Goal: Task Accomplishment & Management: Use online tool/utility

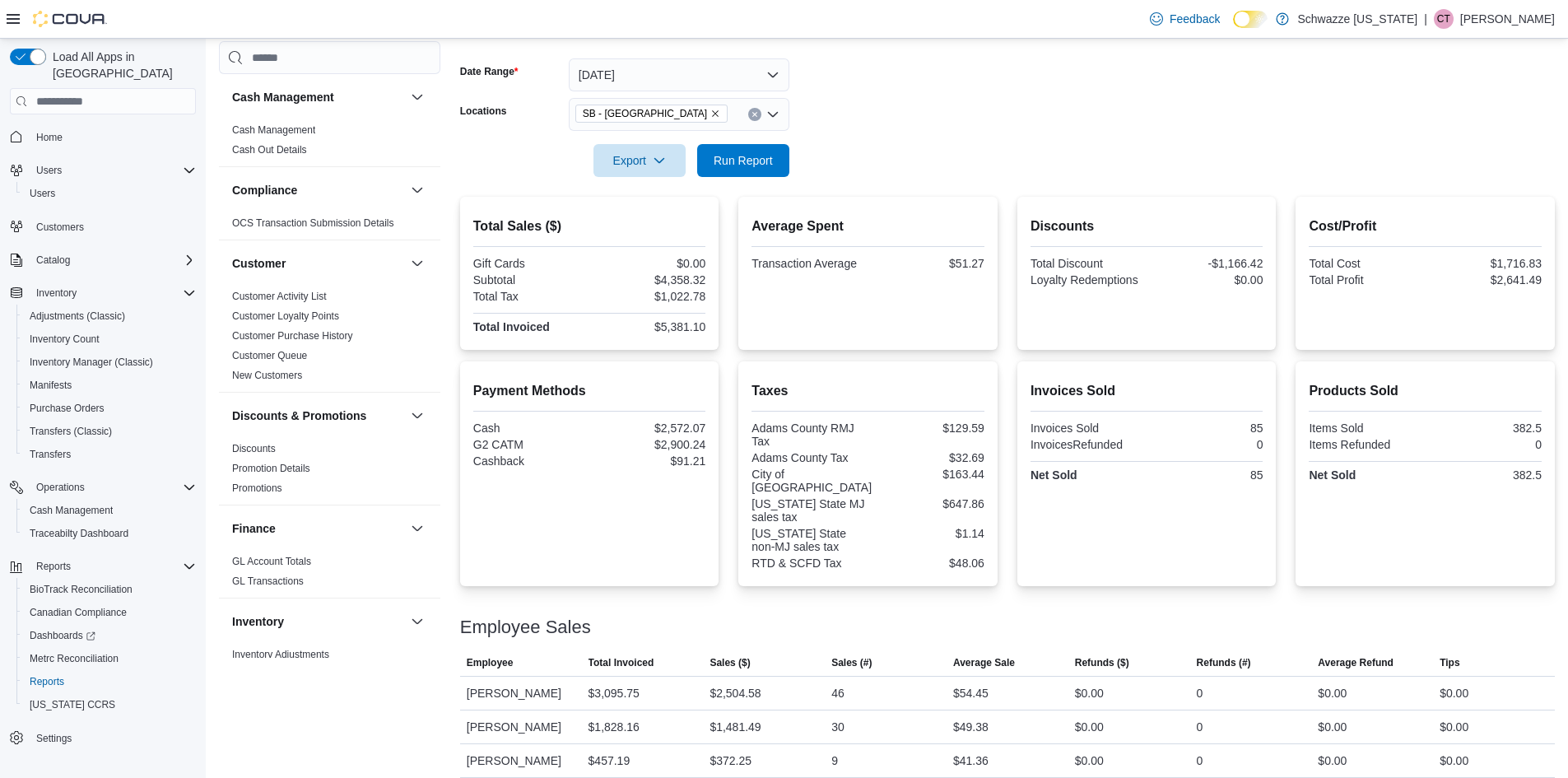
scroll to position [741, 0]
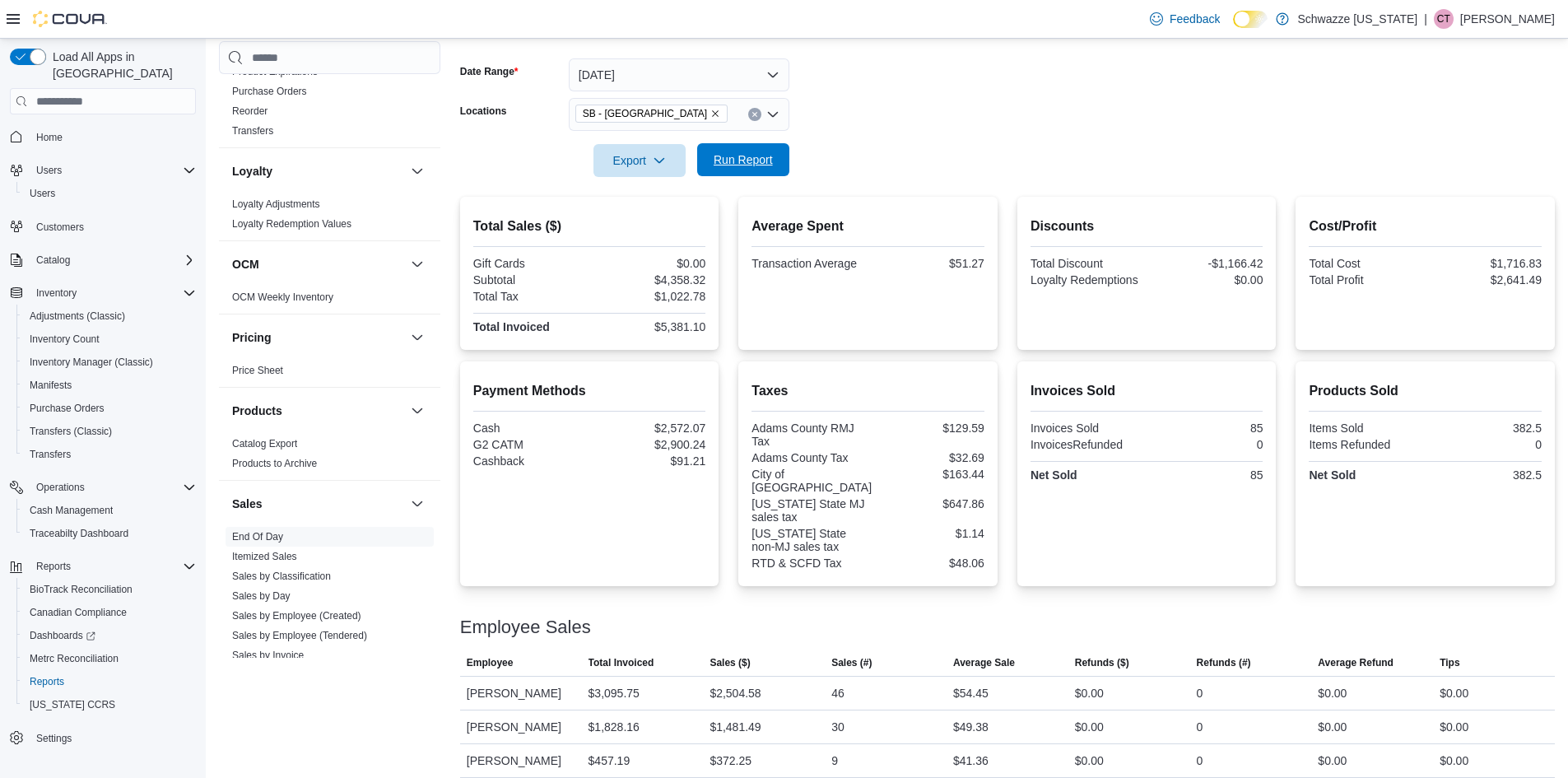
click at [755, 157] on span "Run Report" at bounding box center [743, 160] width 59 height 17
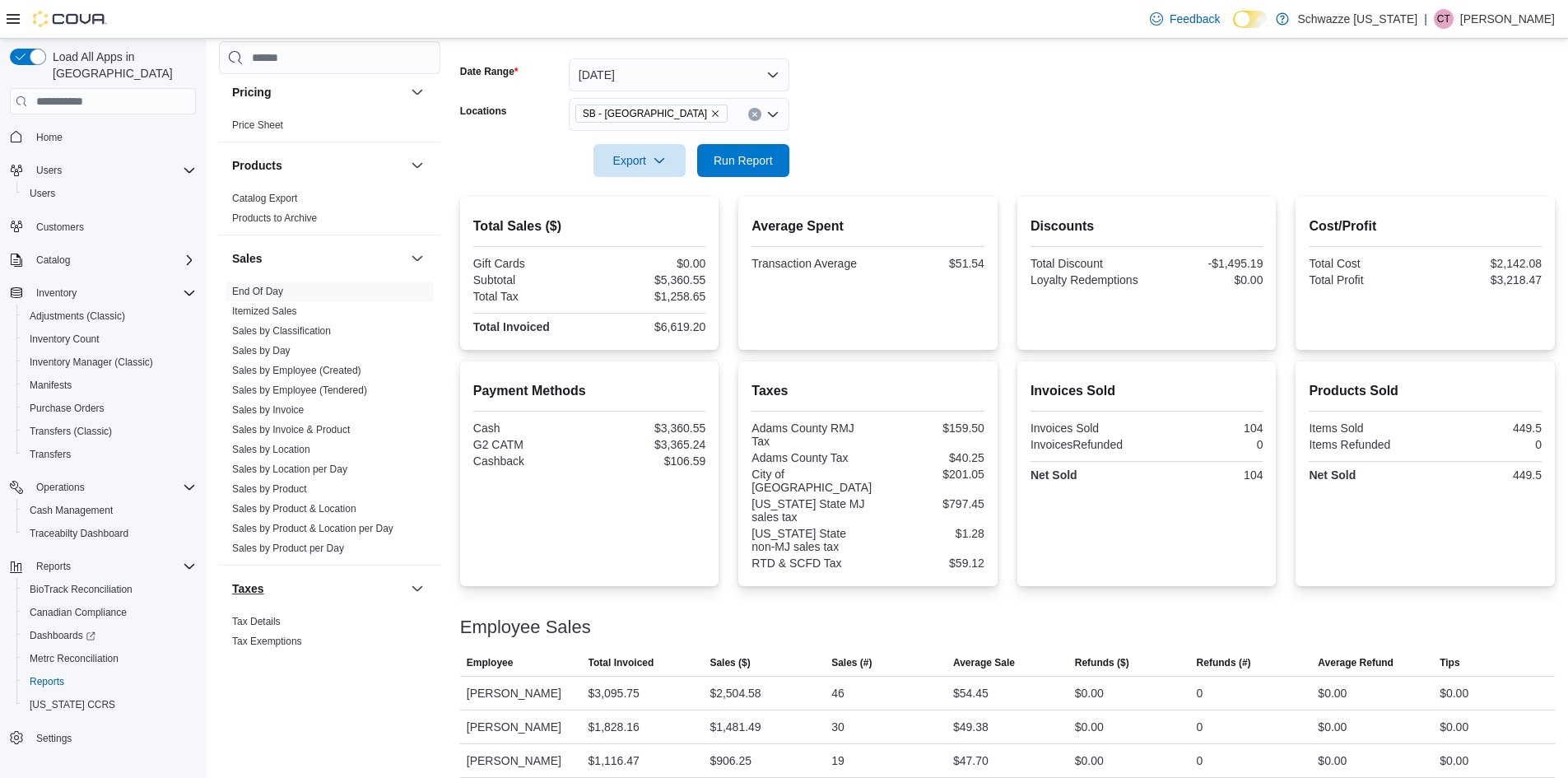
scroll to position [989, 0]
click at [272, 444] on link "Sales by Location" at bounding box center [271, 448] width 78 height 11
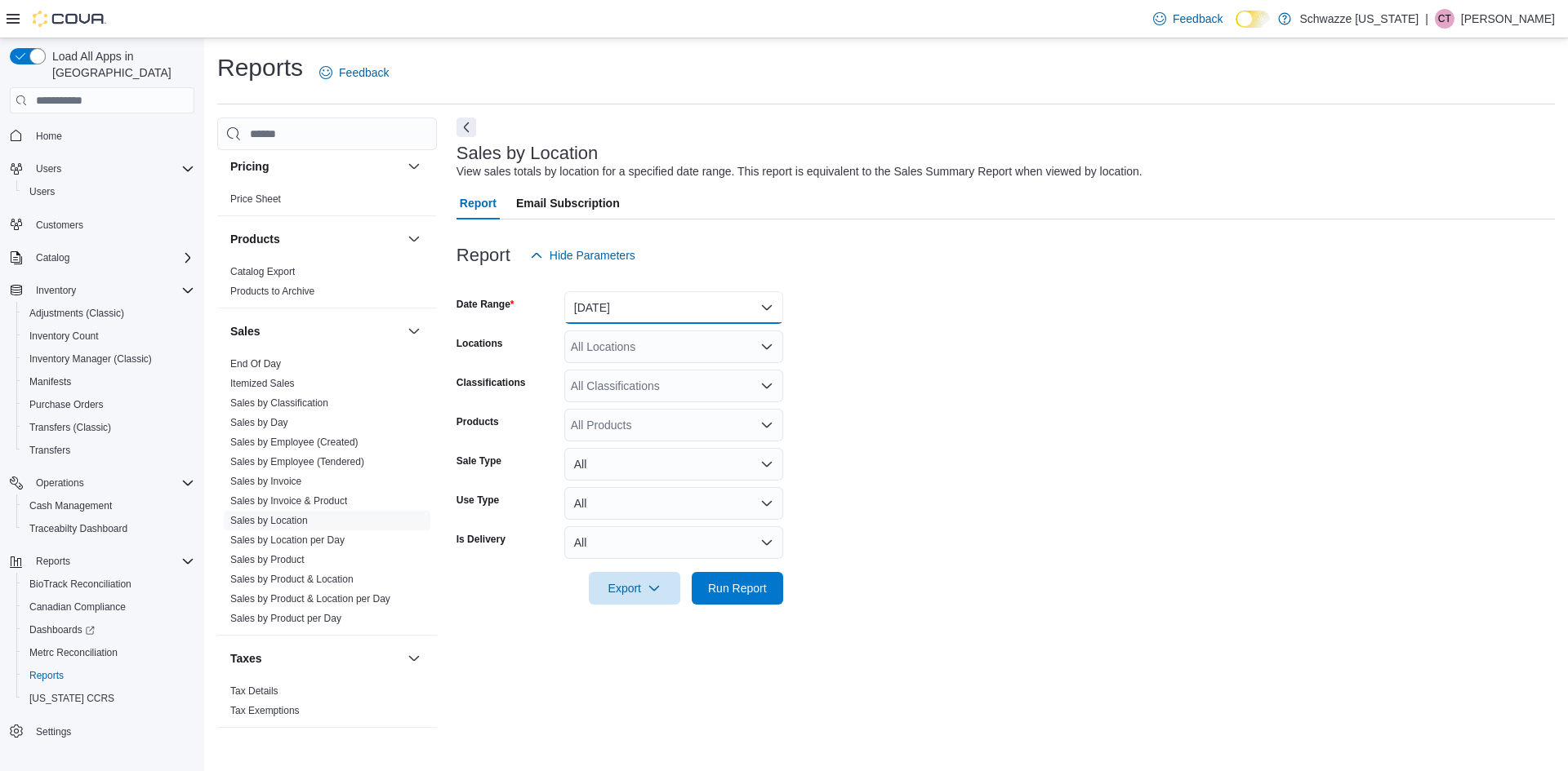
click at [691, 300] on button "[DATE]" at bounding box center [673, 308] width 219 height 33
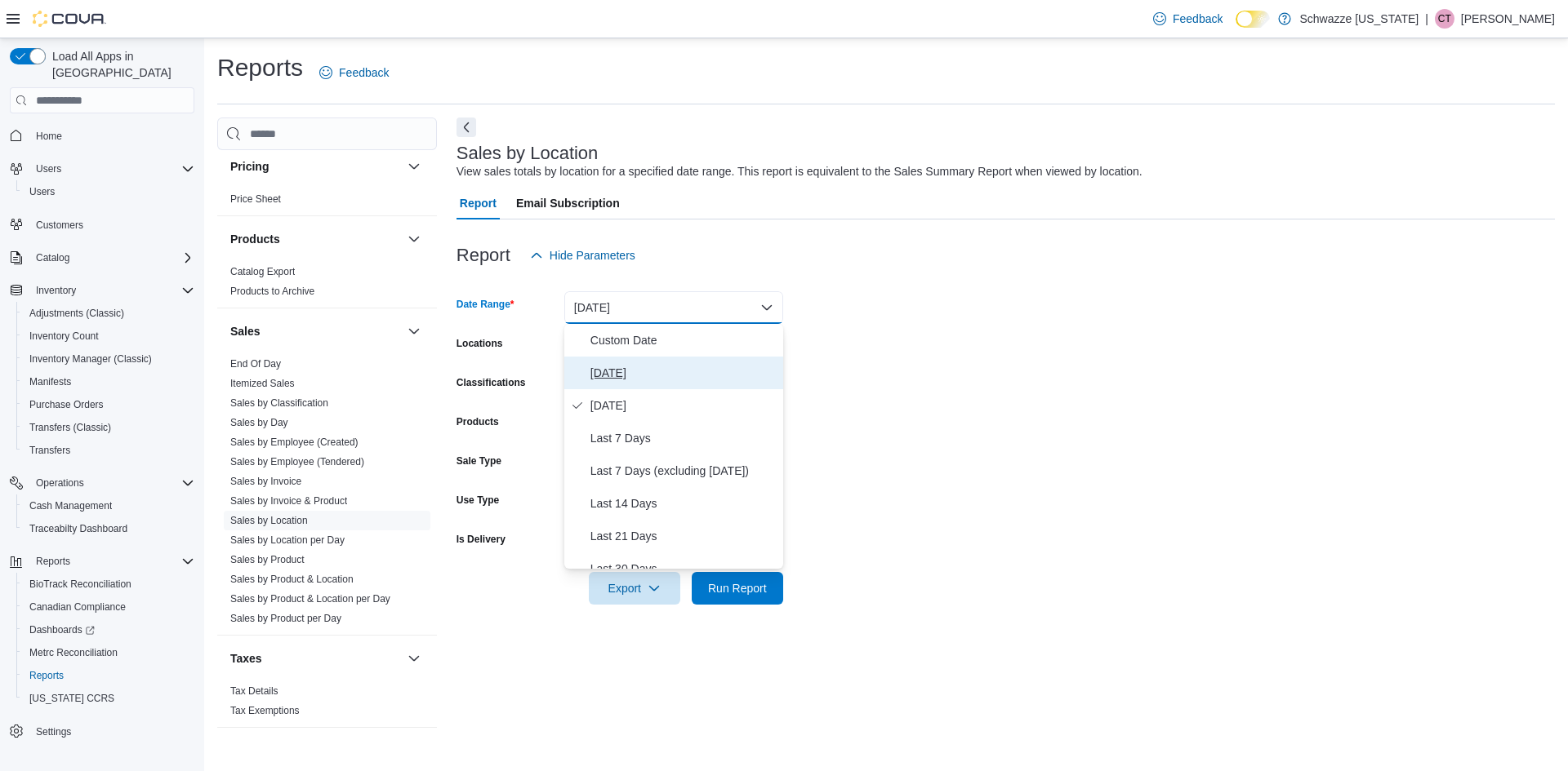
click at [617, 362] on button "[DATE]" at bounding box center [673, 374] width 219 height 33
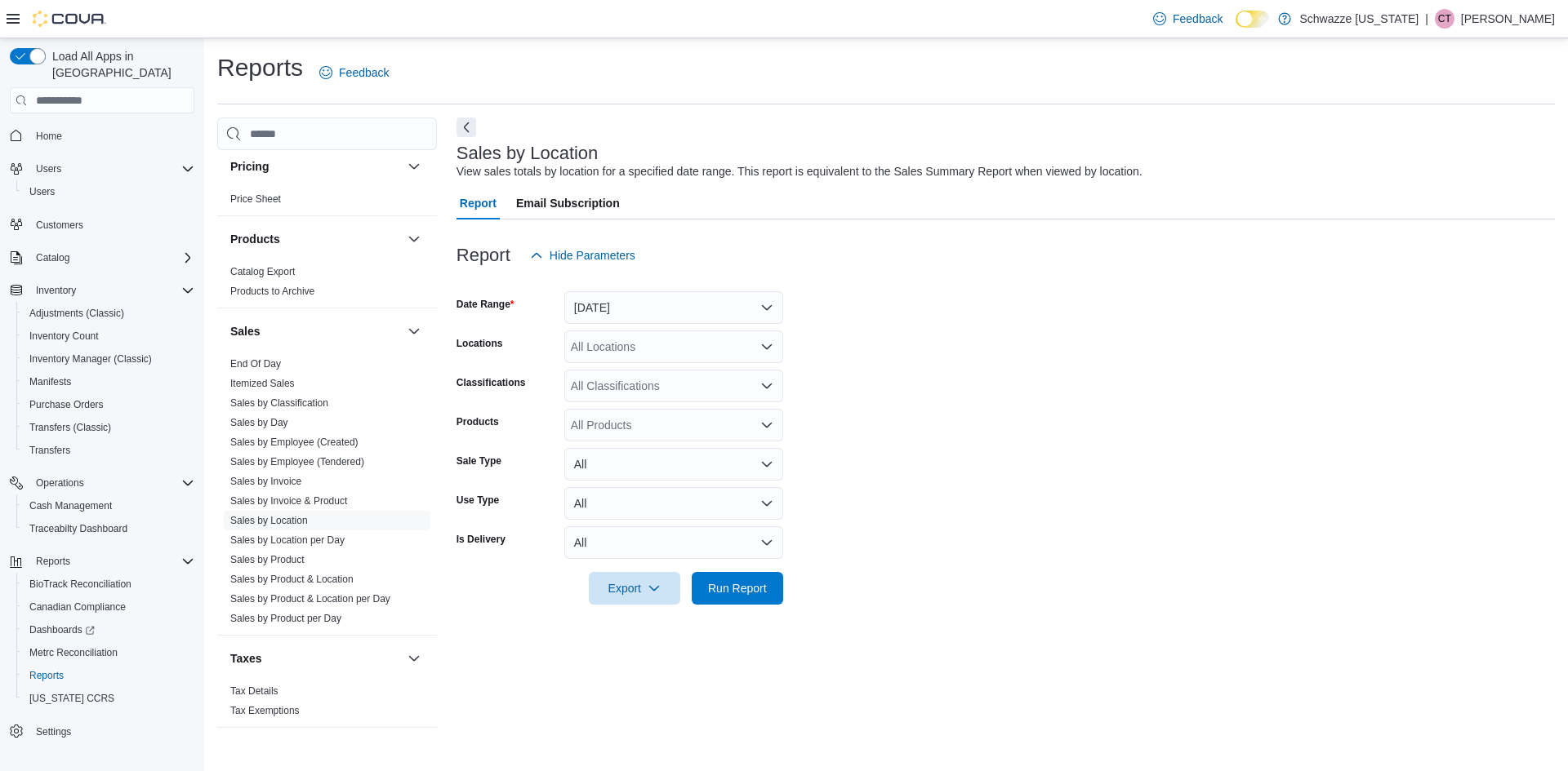
click at [621, 343] on div "All Locations" at bounding box center [673, 347] width 219 height 33
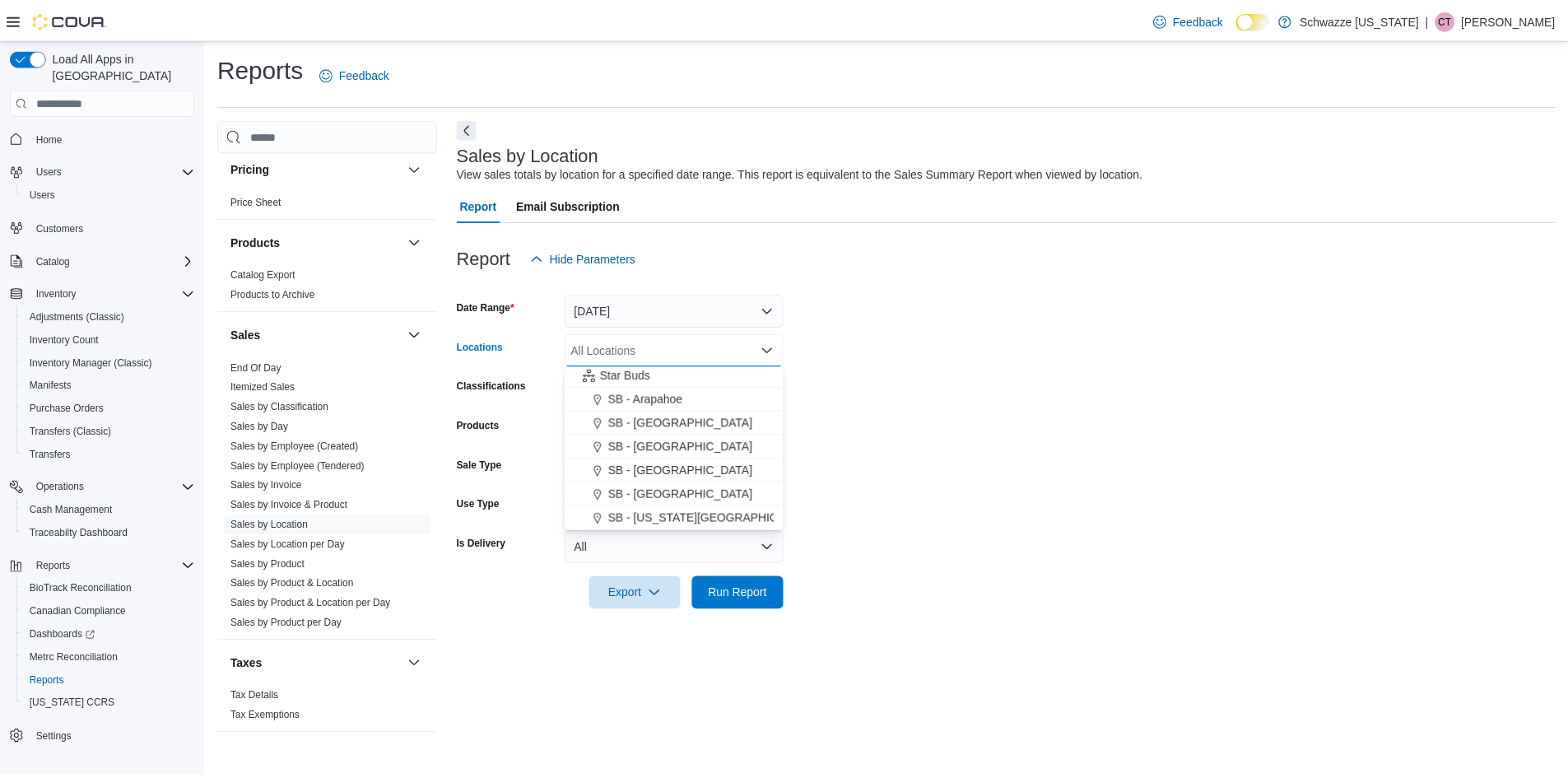
scroll to position [247, 0]
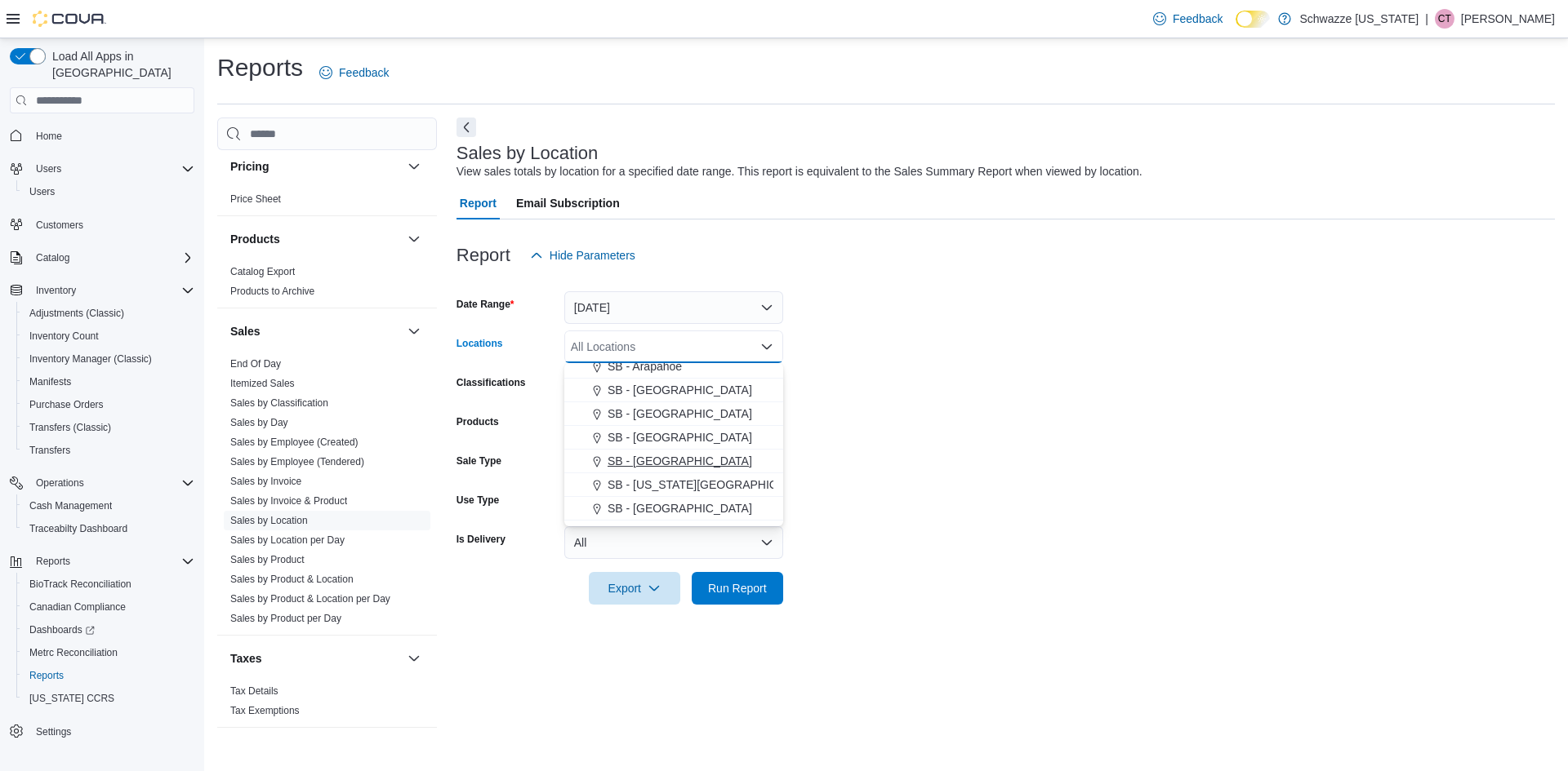
click at [660, 455] on span "SB - [GEOGRAPHIC_DATA]" at bounding box center [680, 462] width 145 height 16
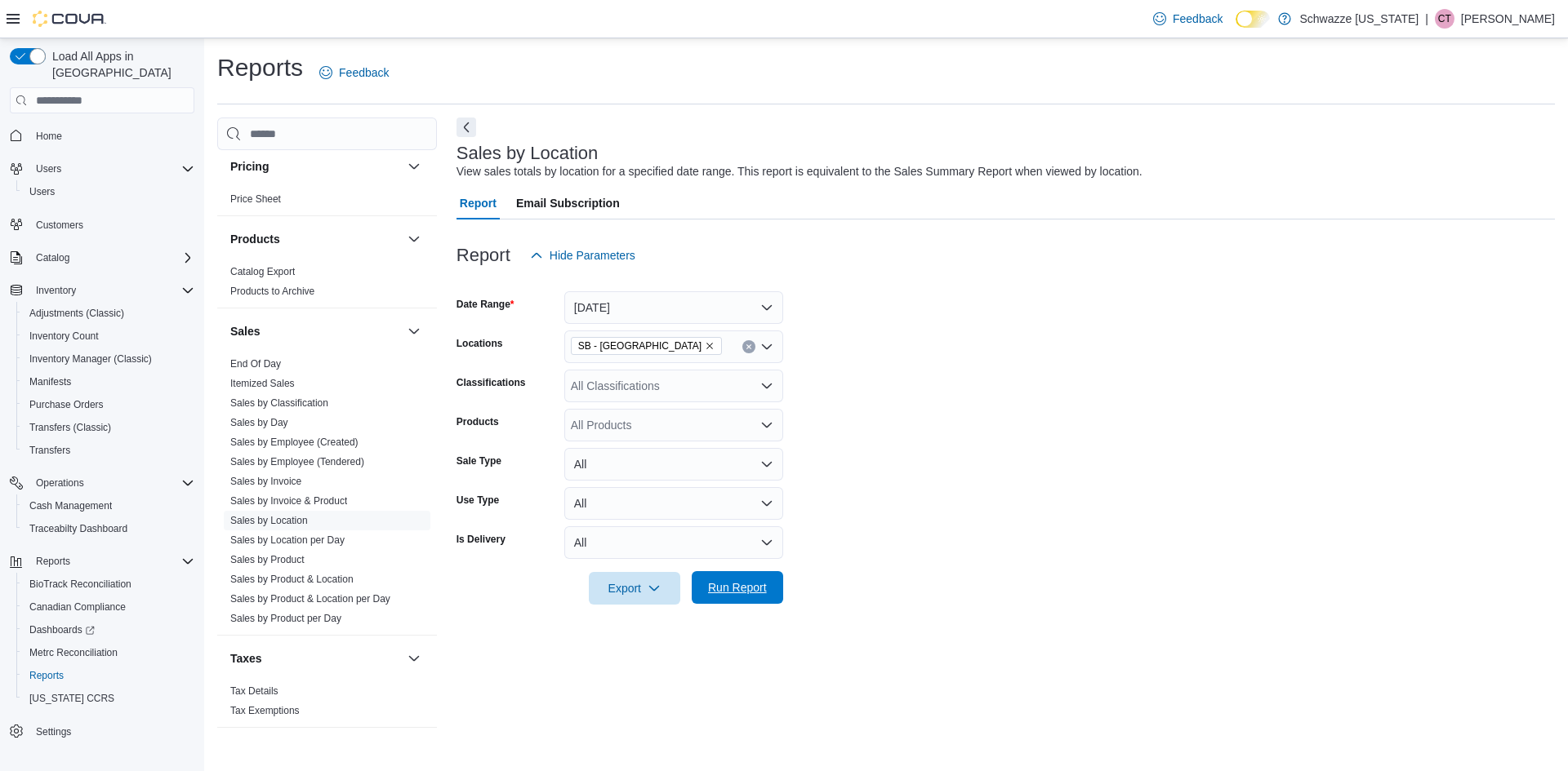
click at [753, 574] on span "Run Report" at bounding box center [737, 588] width 71 height 33
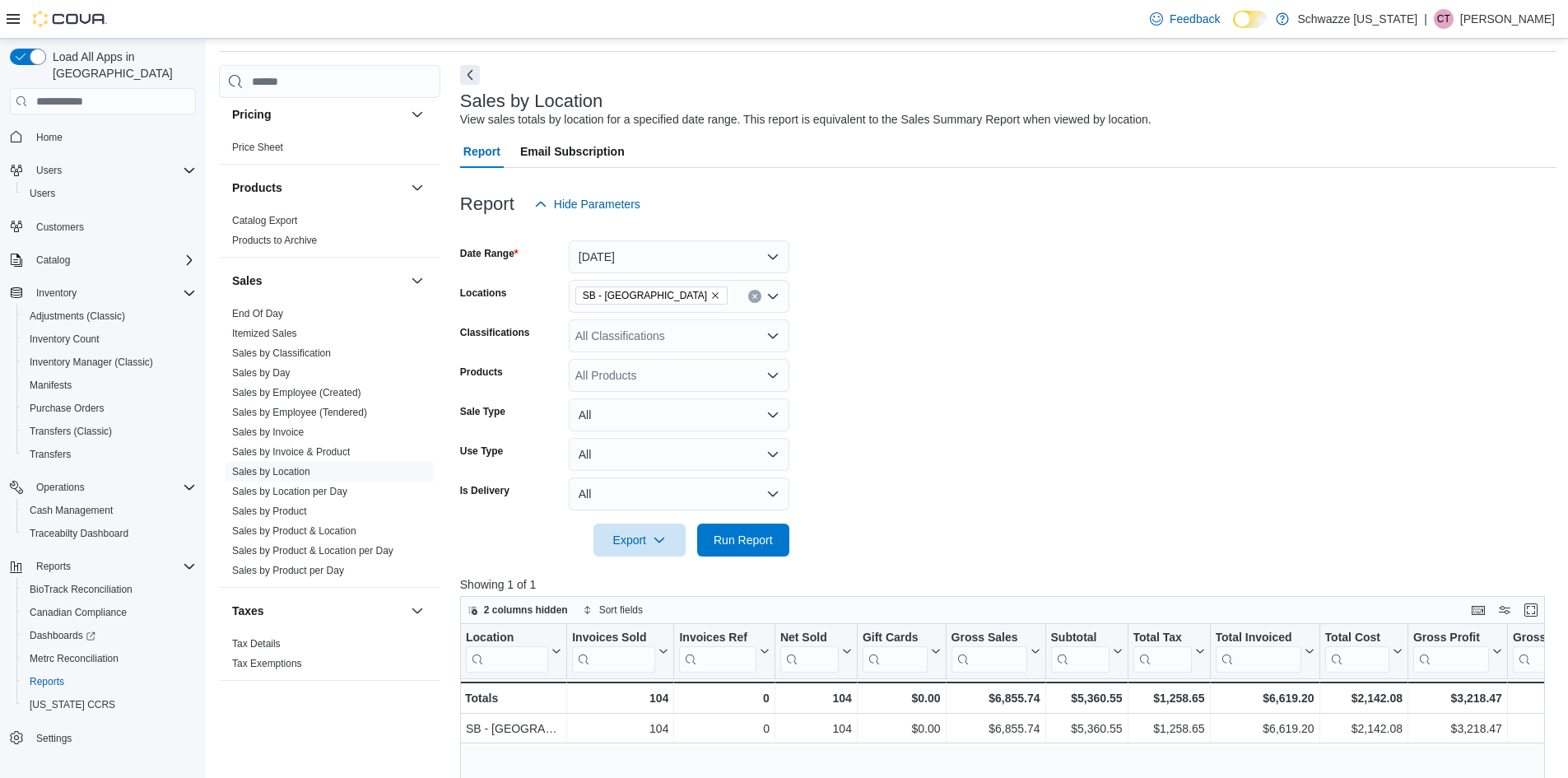
scroll to position [82, 0]
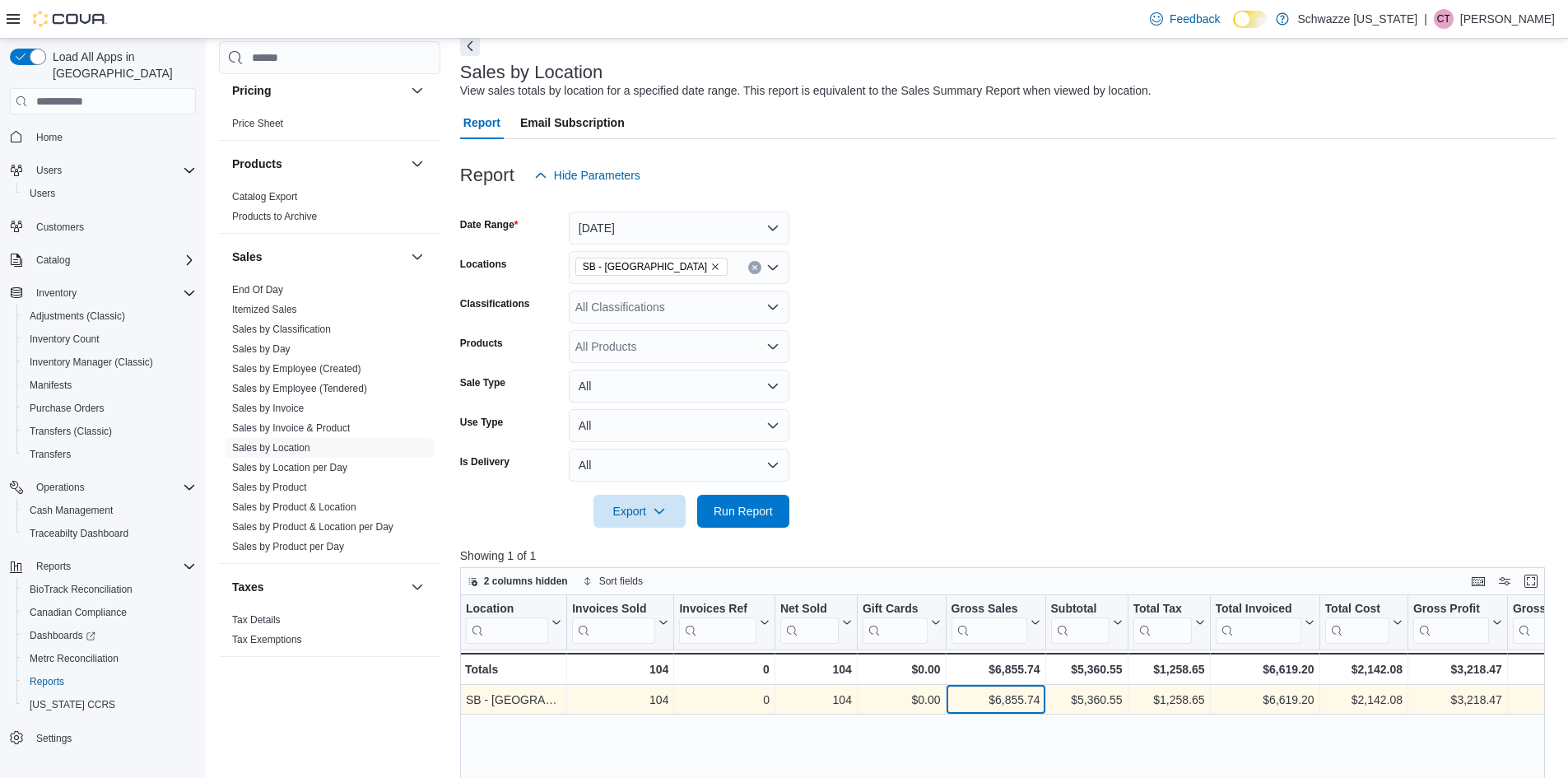
click at [1034, 710] on div "$6,855.74" at bounding box center [995, 699] width 89 height 19
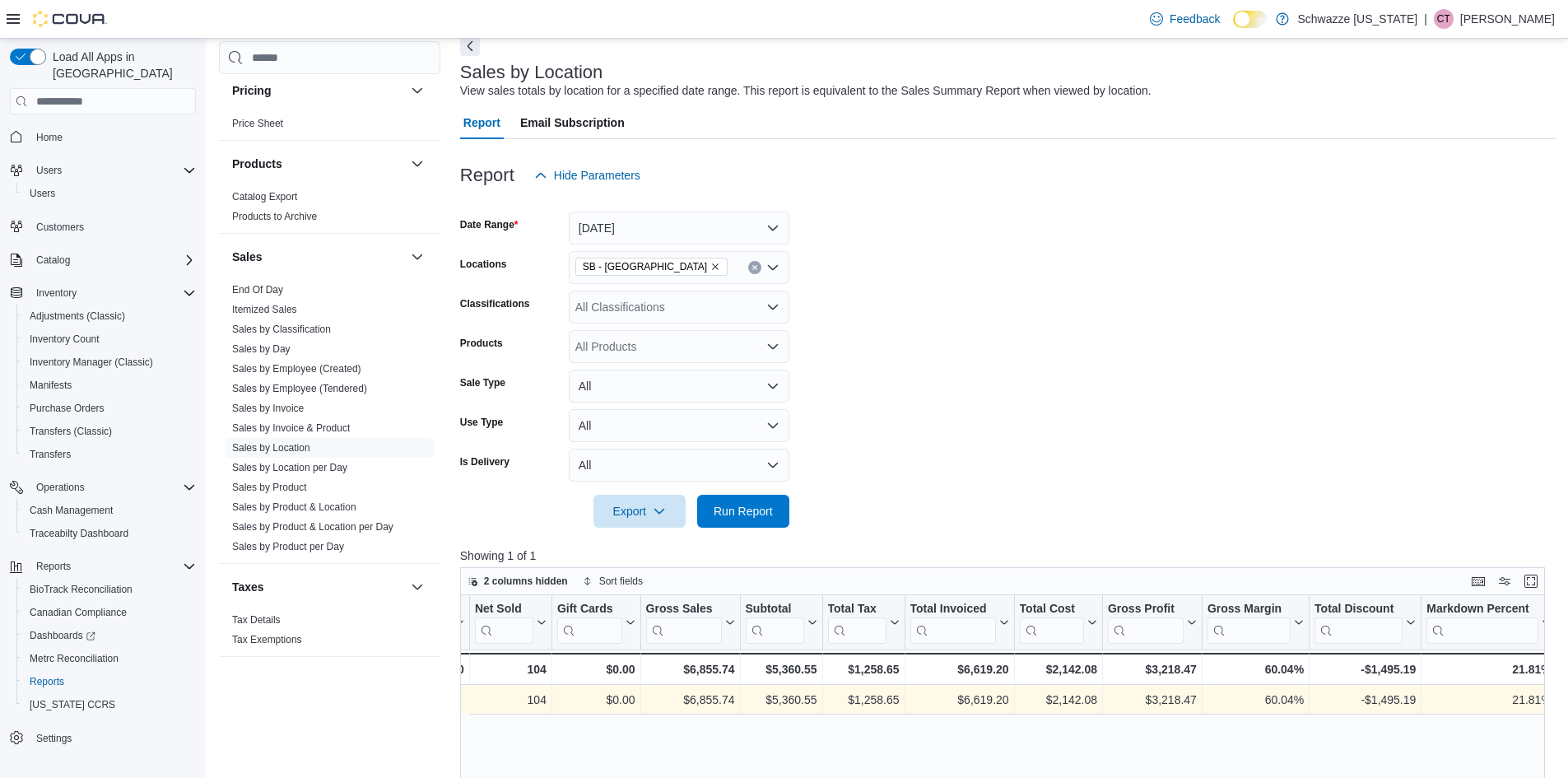
scroll to position [0, 459]
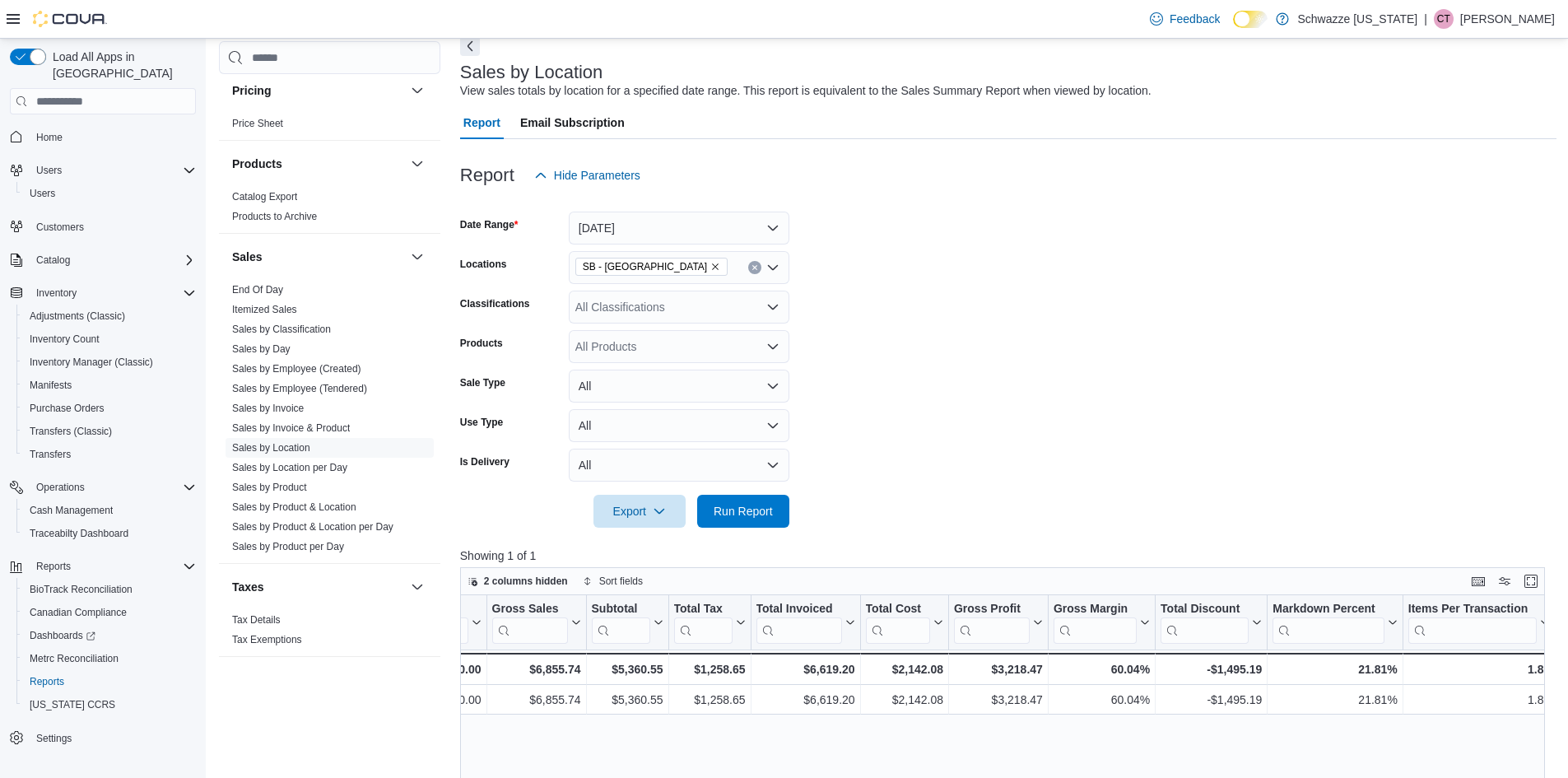
click at [47, 126] on span "Home" at bounding box center [113, 136] width 166 height 20
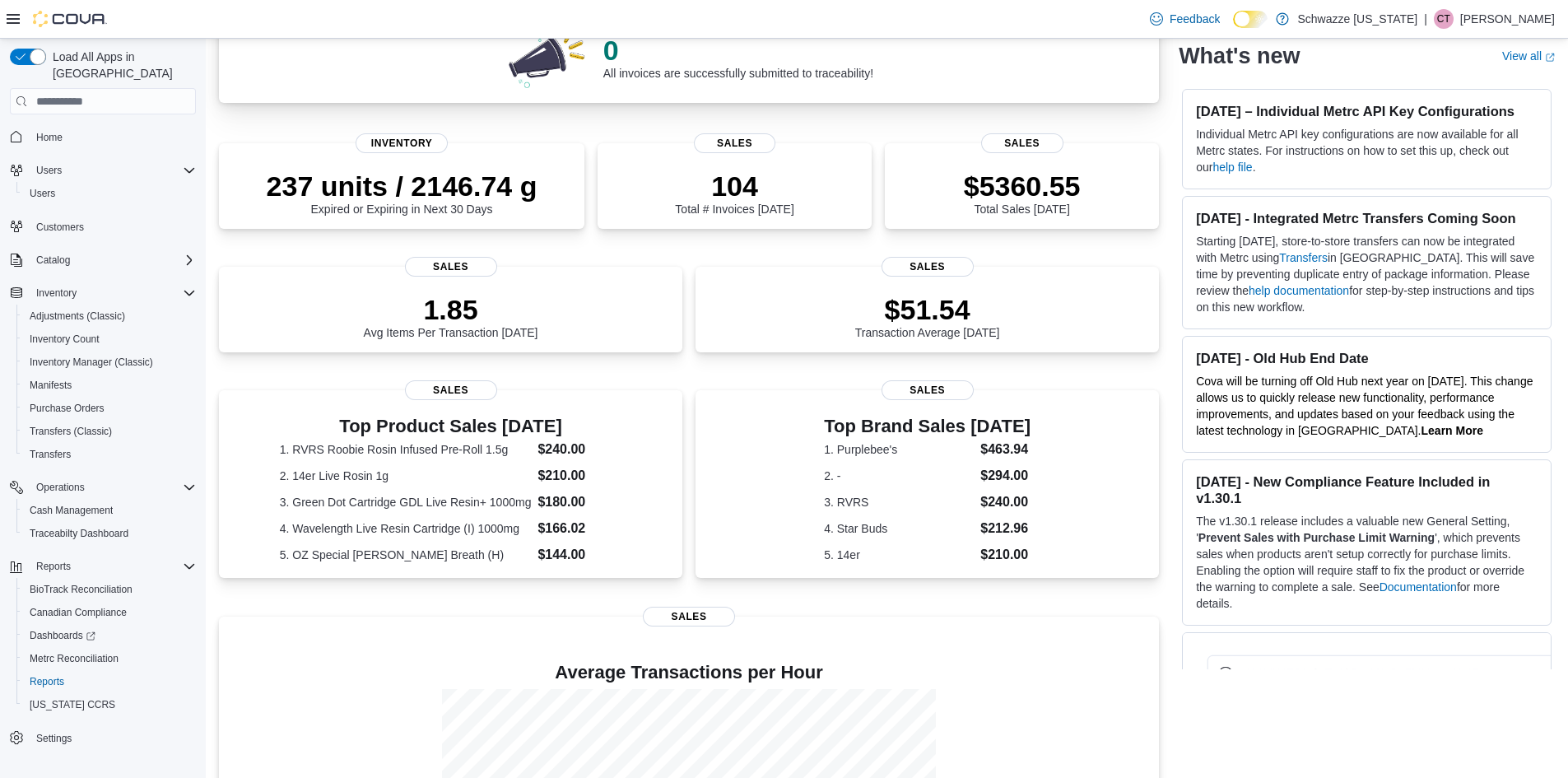
scroll to position [82, 0]
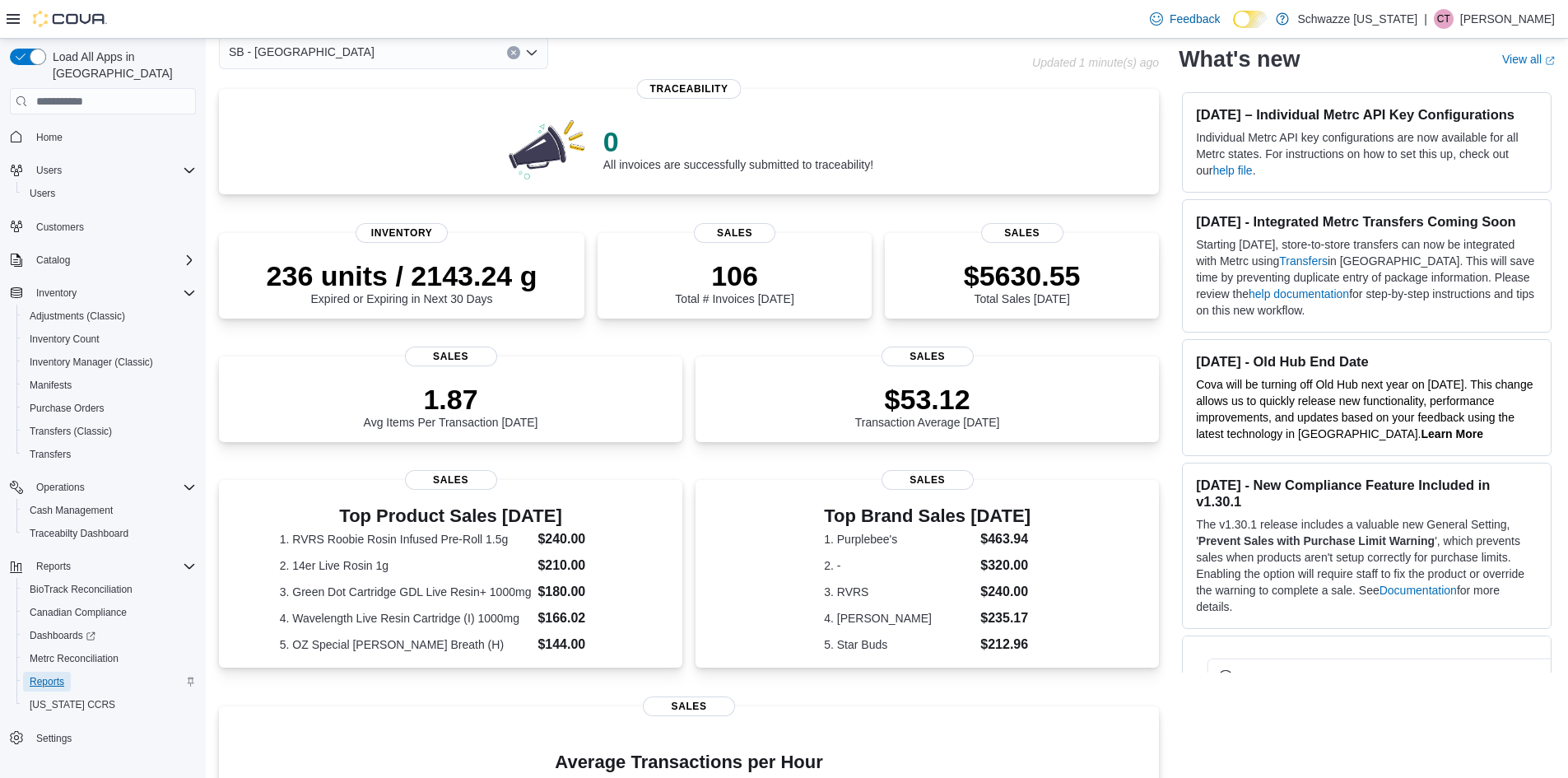
click at [46, 675] on span "Reports" at bounding box center [46, 682] width 34 height 13
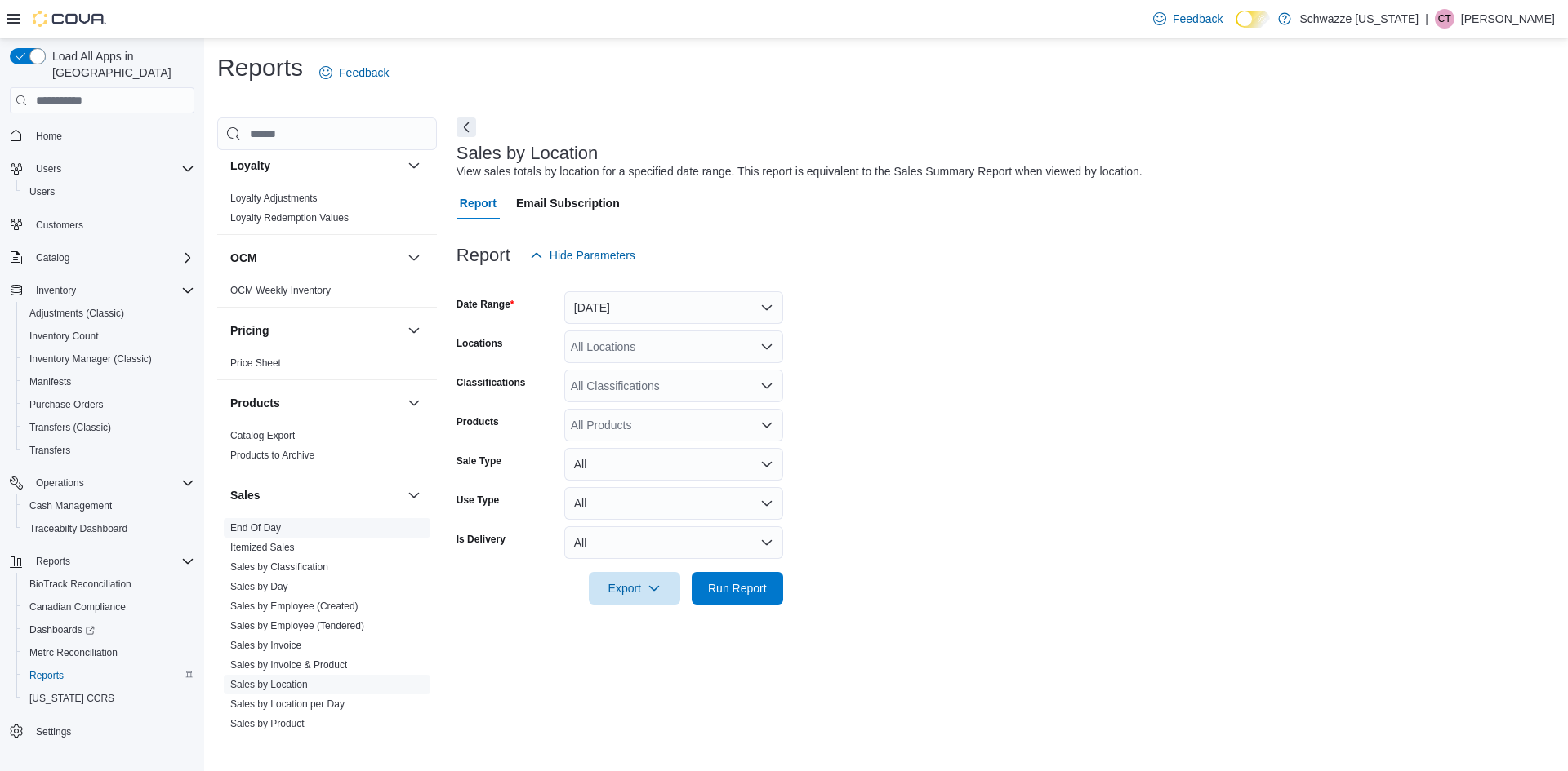
scroll to position [816, 0]
click at [275, 527] on link "End Of Day" at bounding box center [255, 527] width 50 height 11
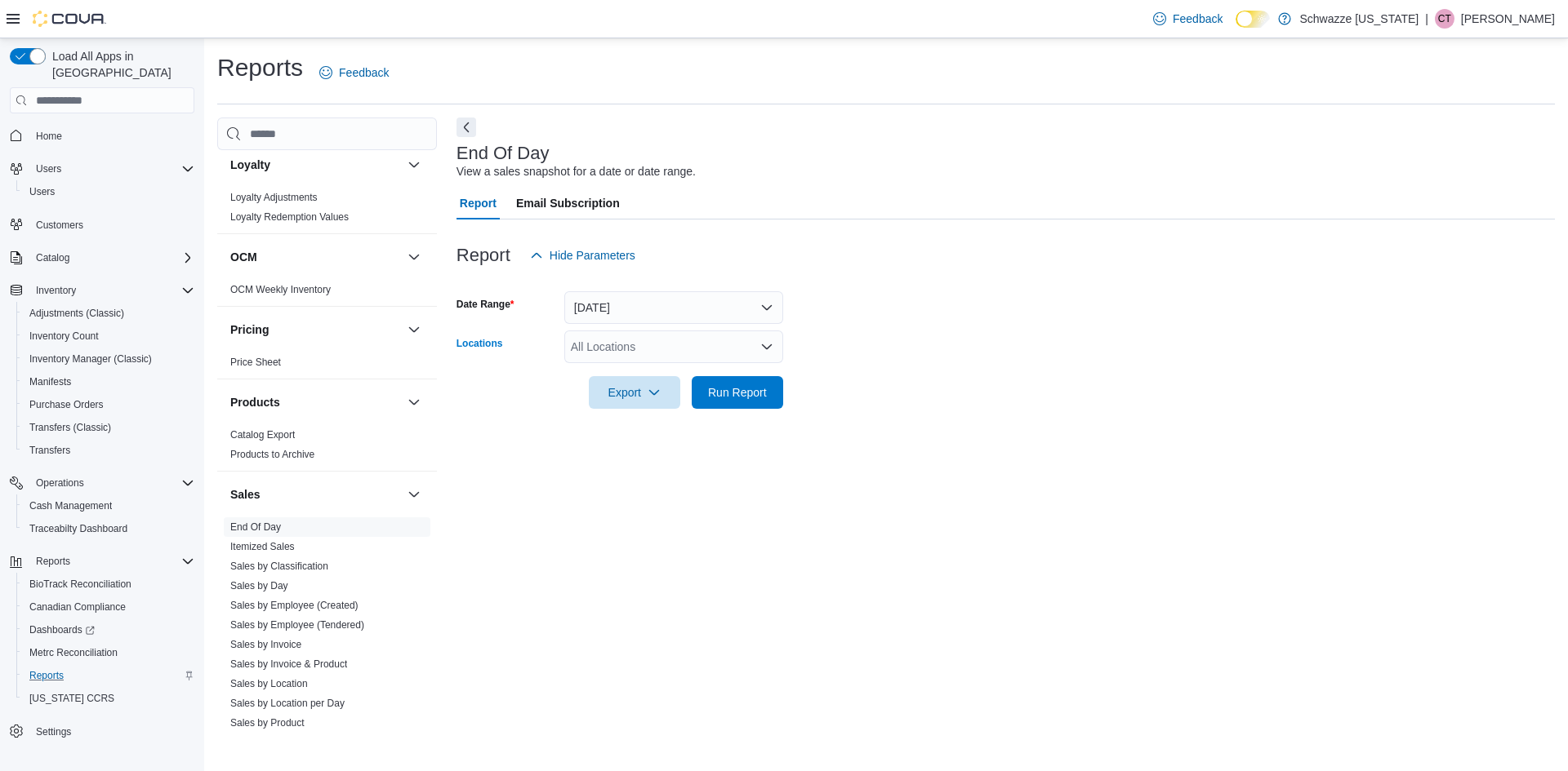
click at [666, 347] on div "All Locations" at bounding box center [673, 347] width 219 height 33
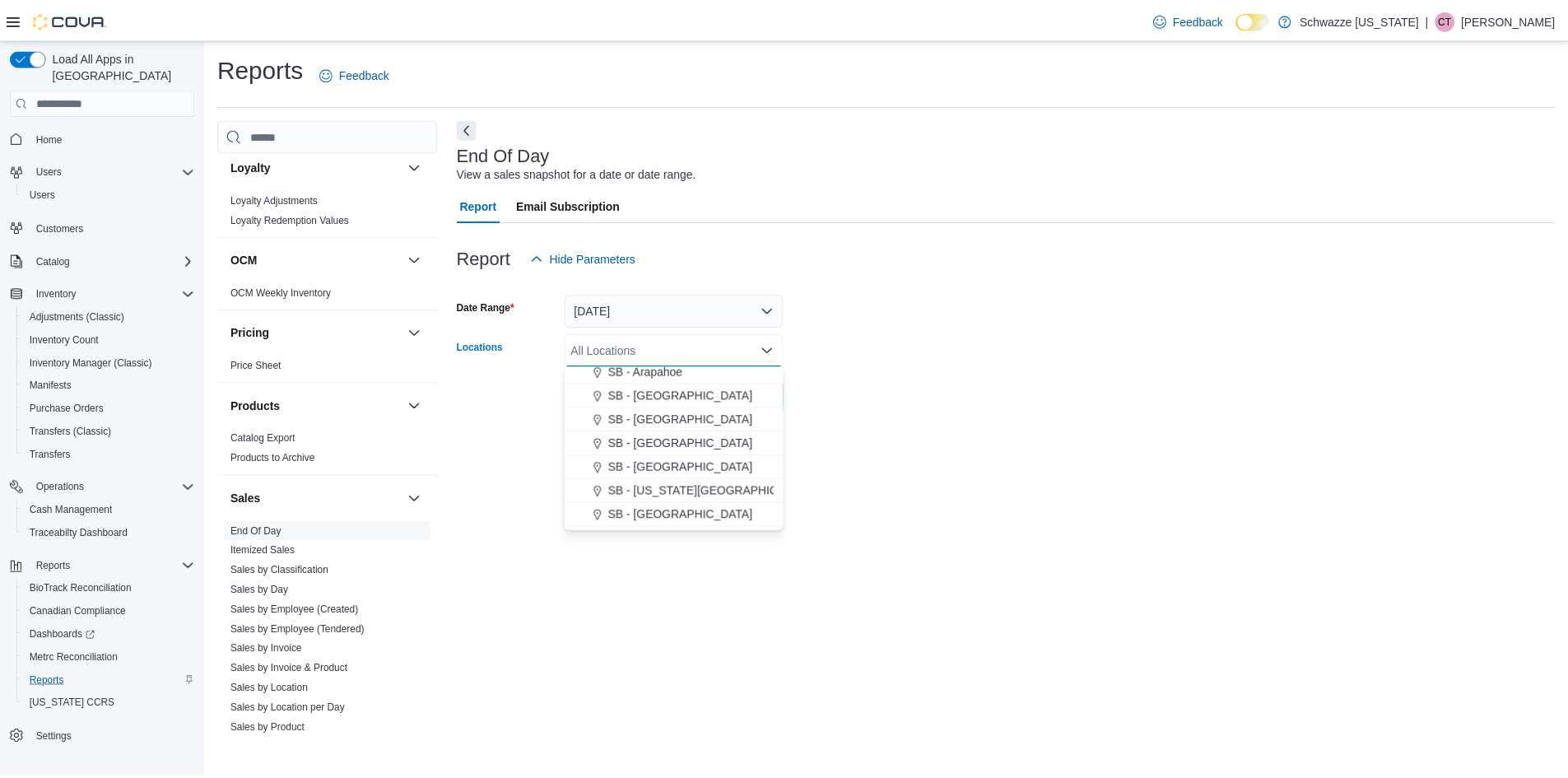
scroll to position [247, 0]
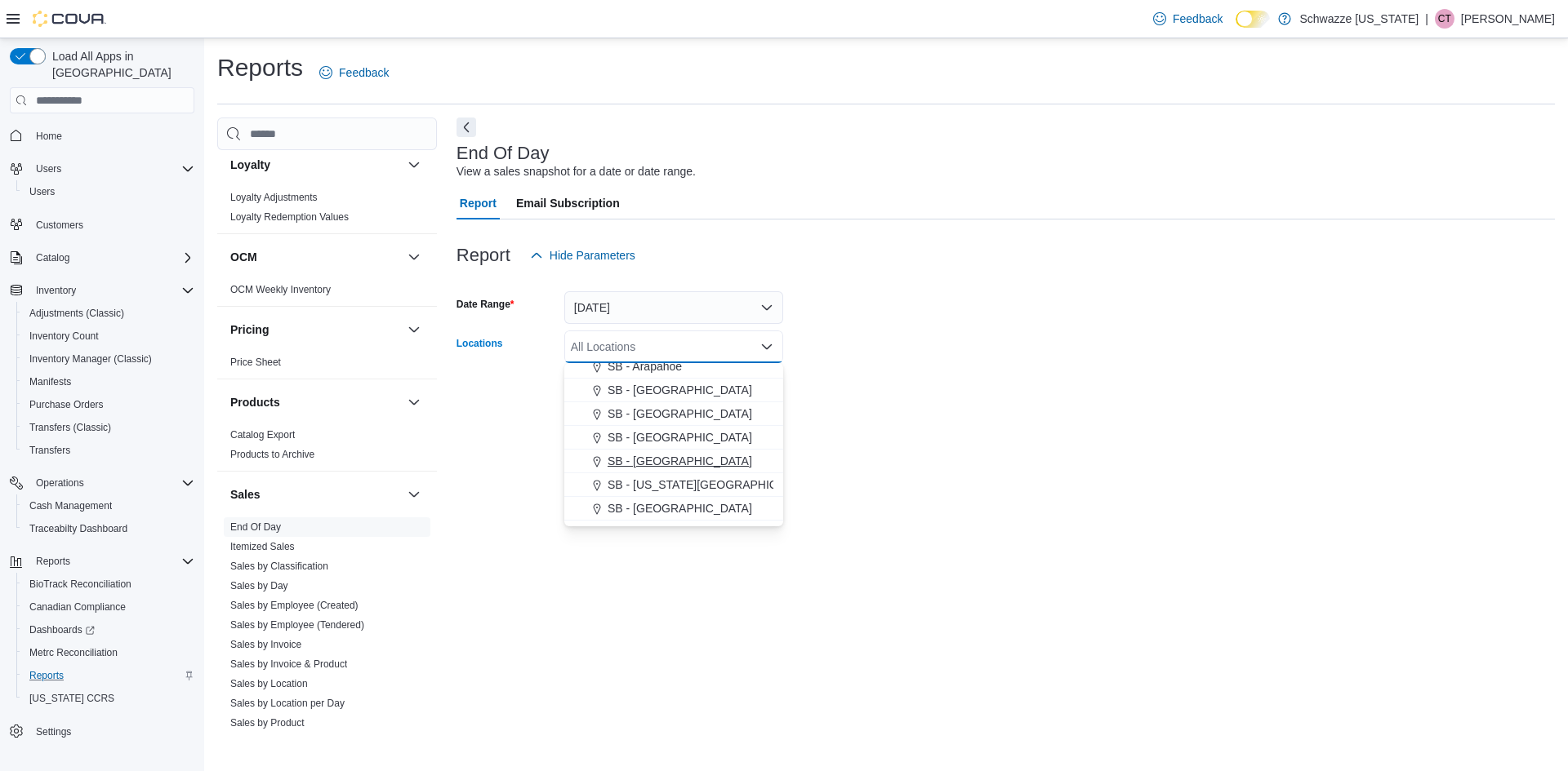
click at [670, 460] on span "SB - [GEOGRAPHIC_DATA]" at bounding box center [680, 462] width 145 height 16
click at [809, 478] on div "End Of Day View a sales snapshot for a date or date range. Report Email Subscri…" at bounding box center [1005, 423] width 1098 height 612
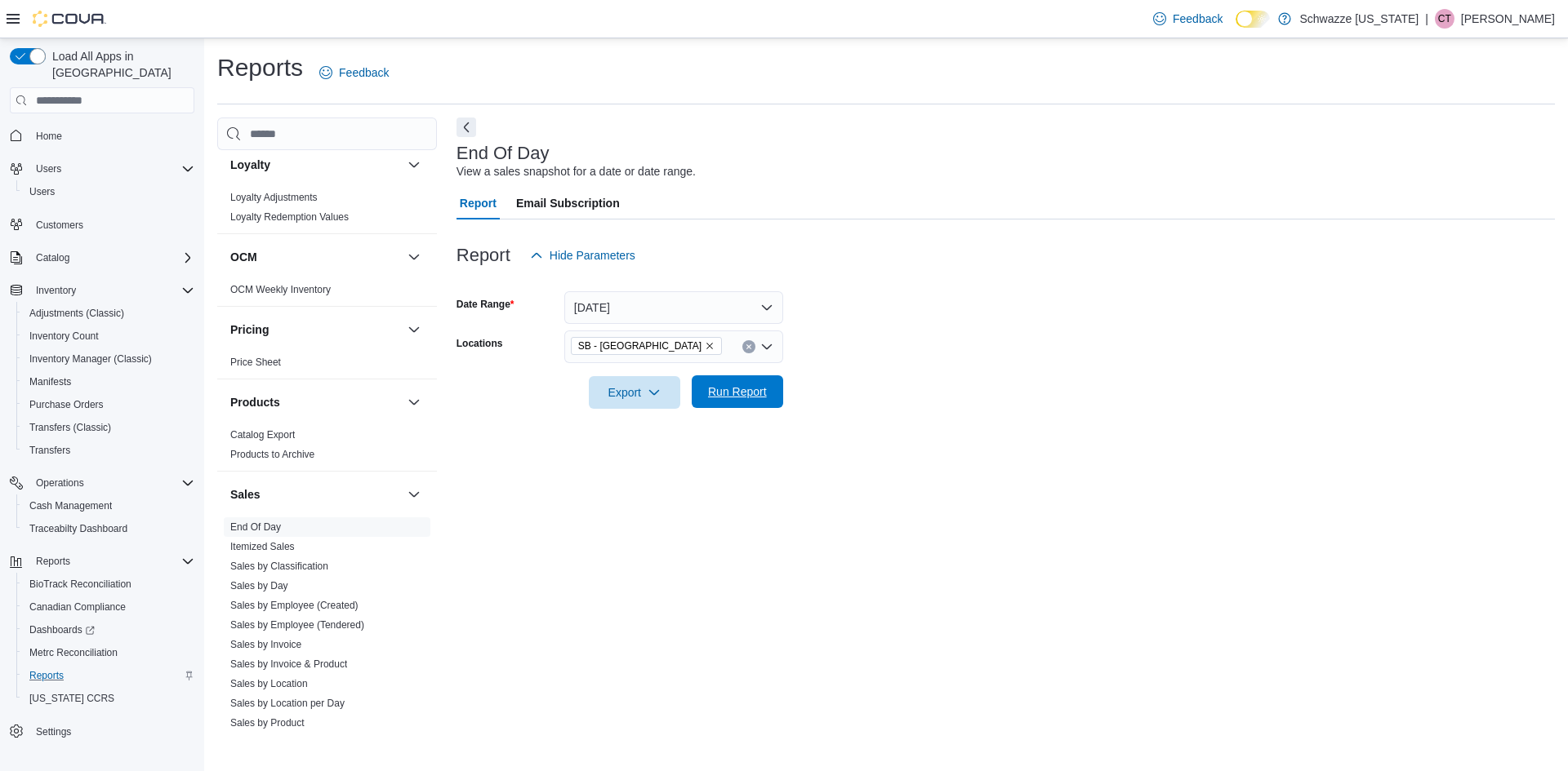
click at [770, 395] on span "Run Report" at bounding box center [737, 392] width 71 height 33
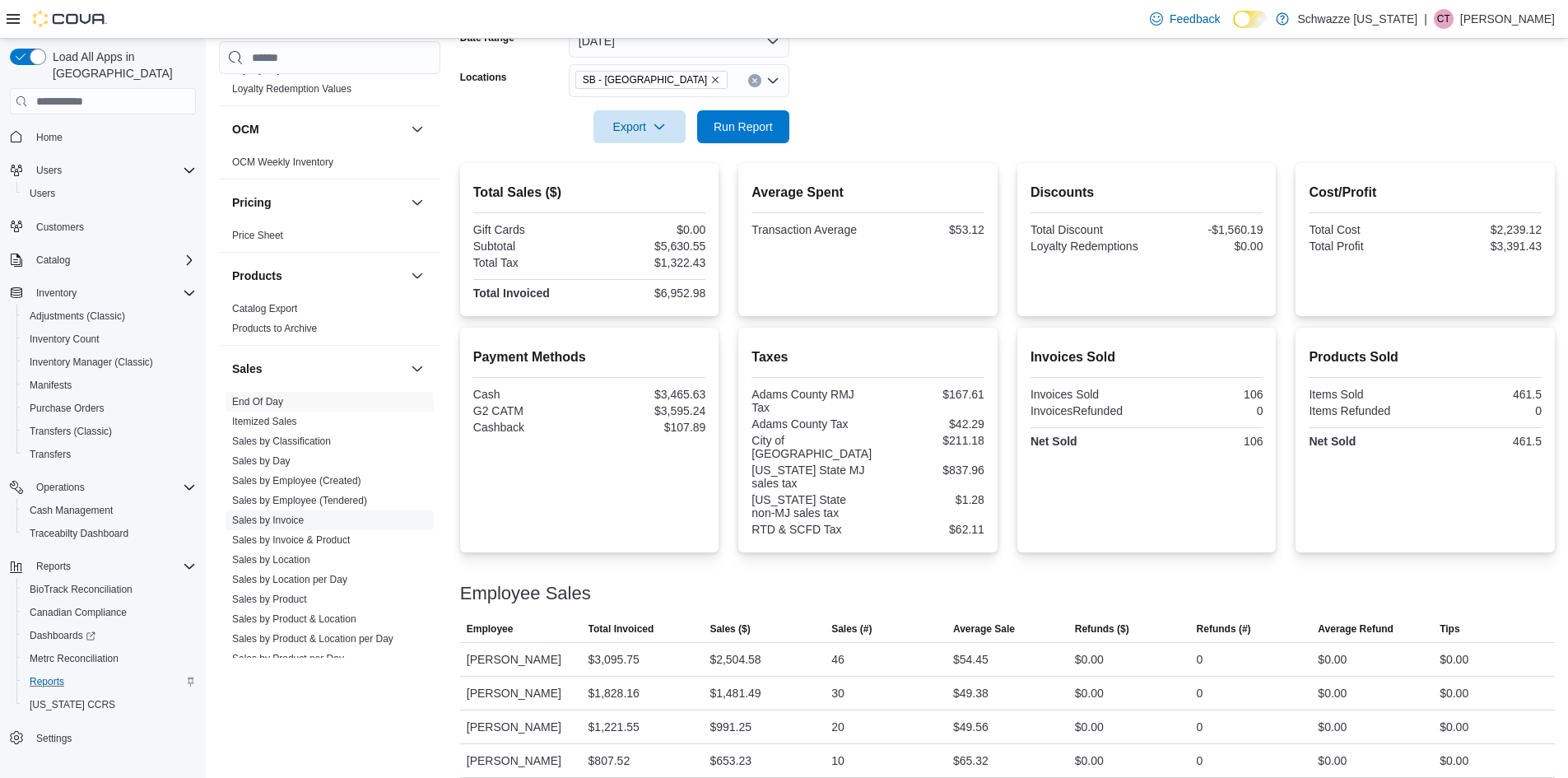
scroll to position [906, 0]
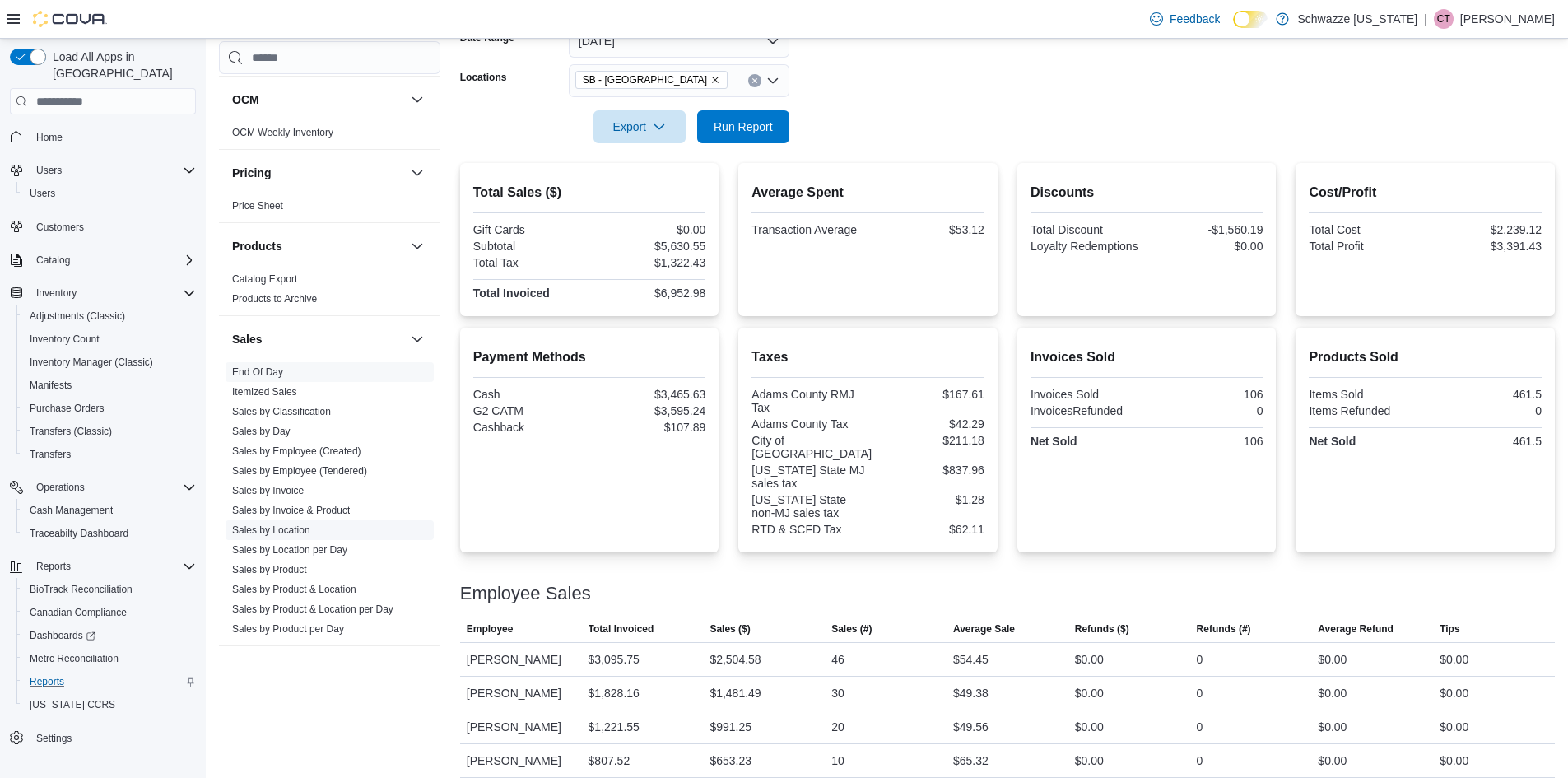
click at [289, 528] on link "Sales by Location" at bounding box center [271, 530] width 78 height 11
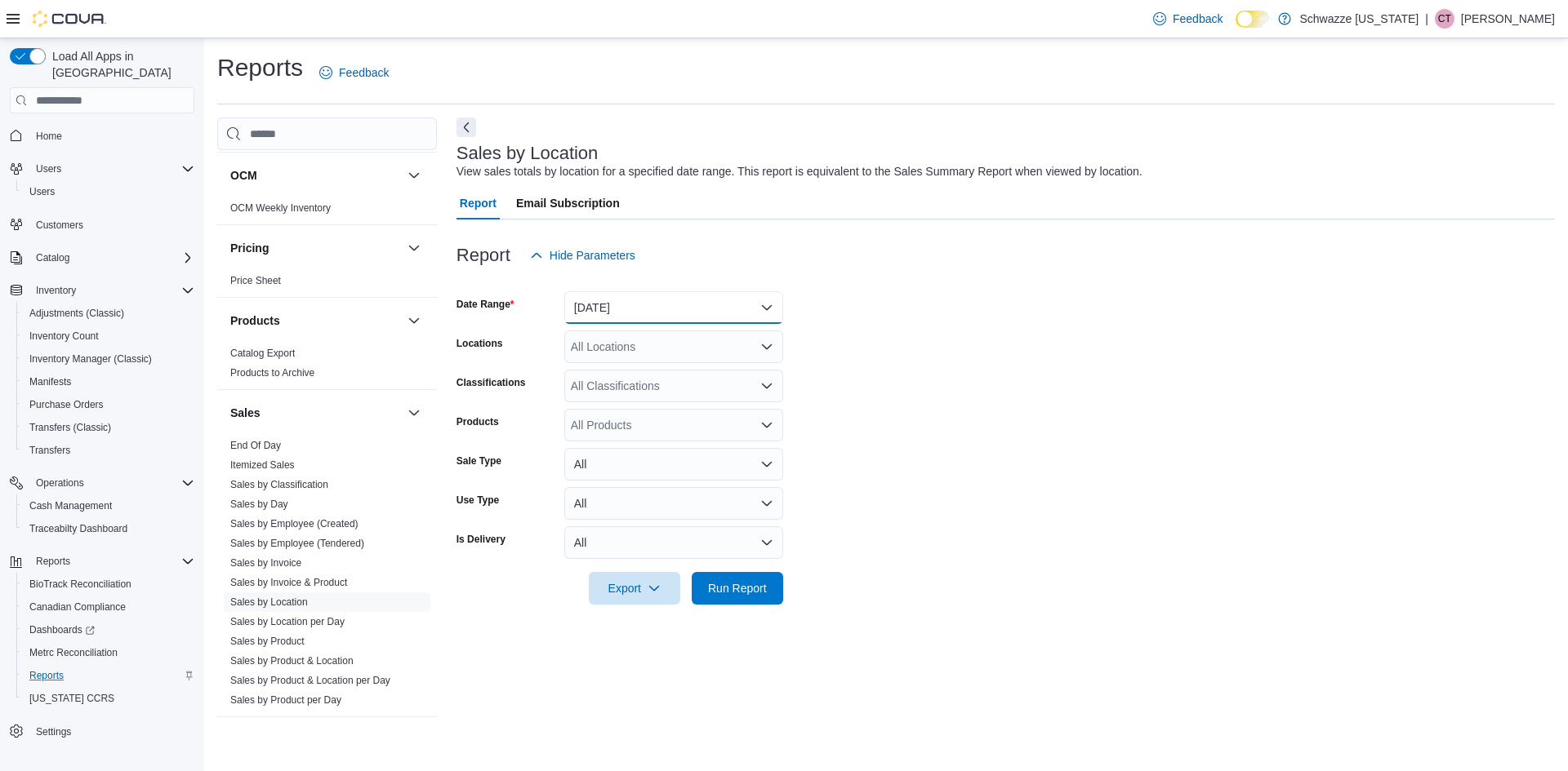
click at [609, 299] on button "[DATE]" at bounding box center [673, 308] width 219 height 33
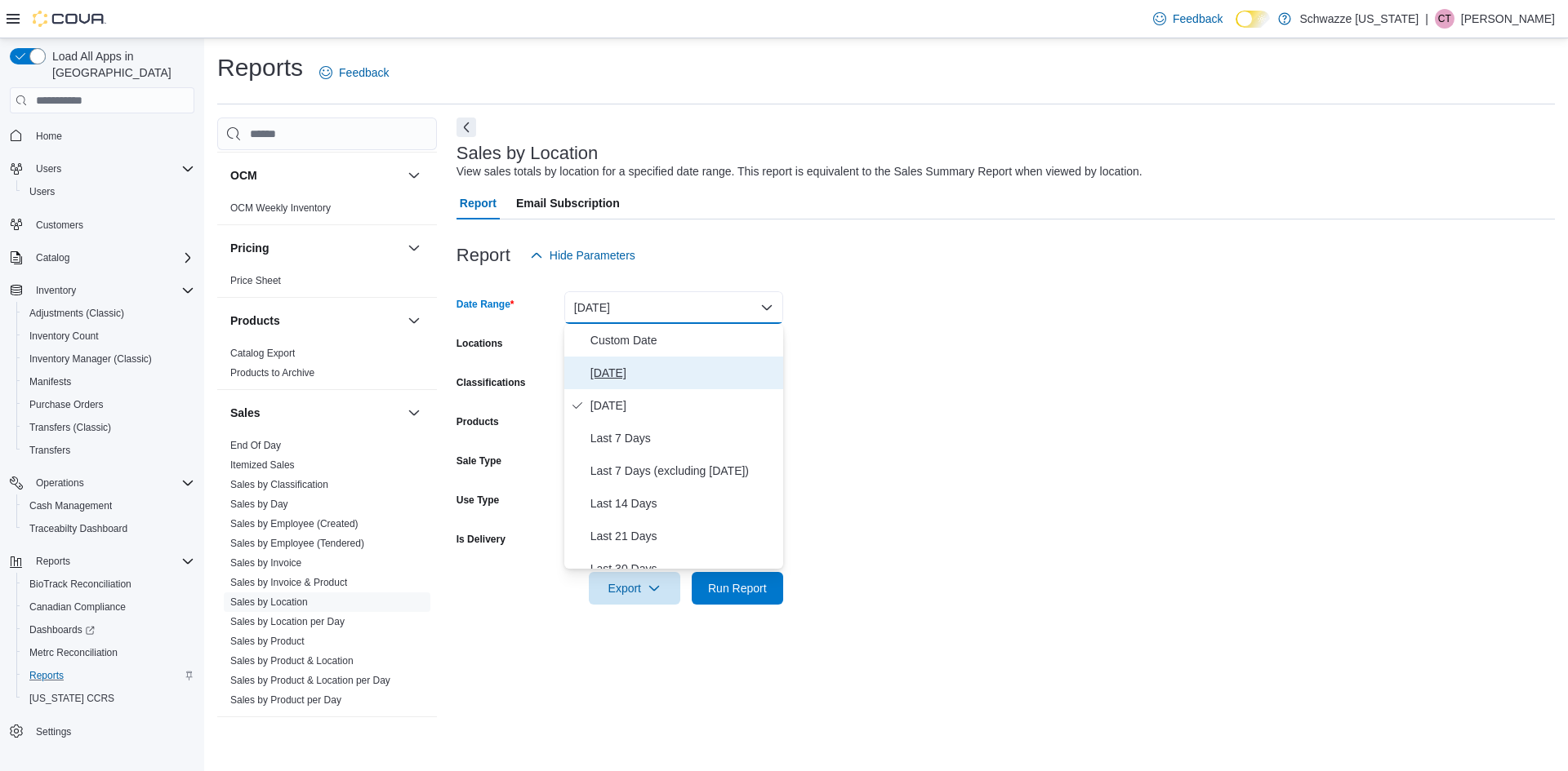
click at [636, 357] on button "[DATE]" at bounding box center [673, 374] width 219 height 33
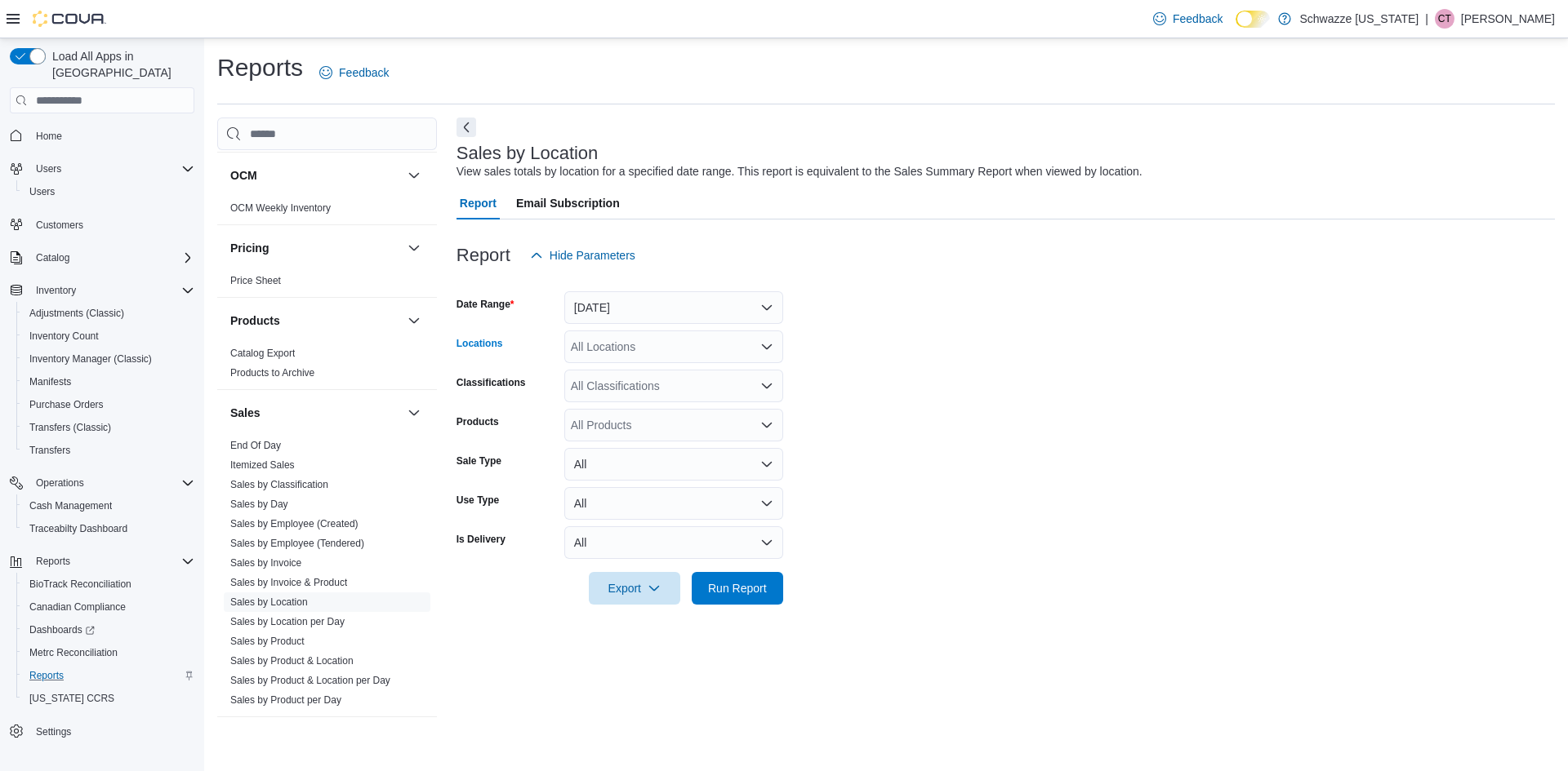
click at [637, 353] on div "All Locations" at bounding box center [673, 347] width 219 height 33
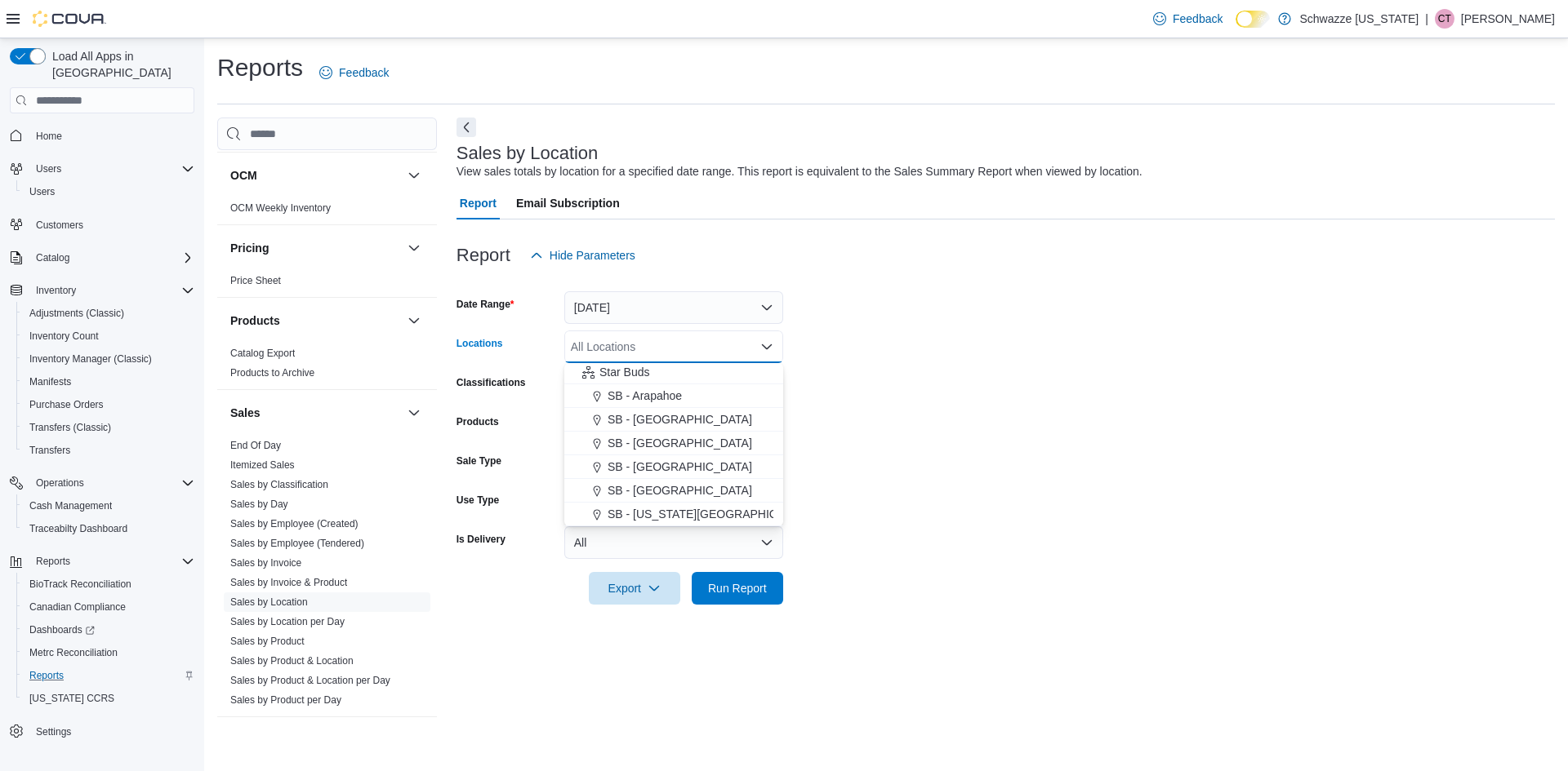
scroll to position [244, 0]
click at [659, 465] on span "SB - [GEOGRAPHIC_DATA]" at bounding box center [680, 462] width 145 height 16
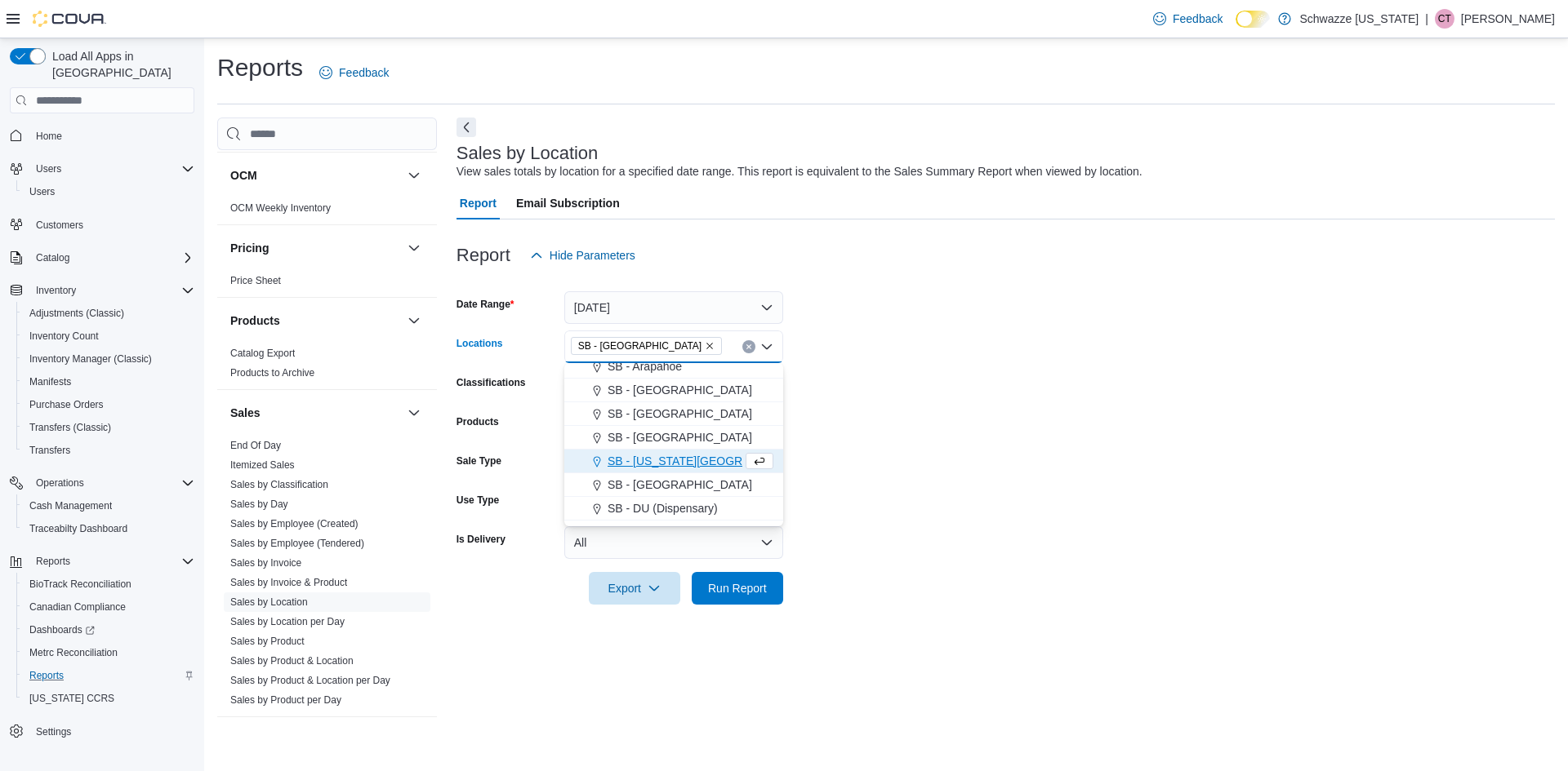
click at [540, 418] on div "Products" at bounding box center [506, 426] width 102 height 33
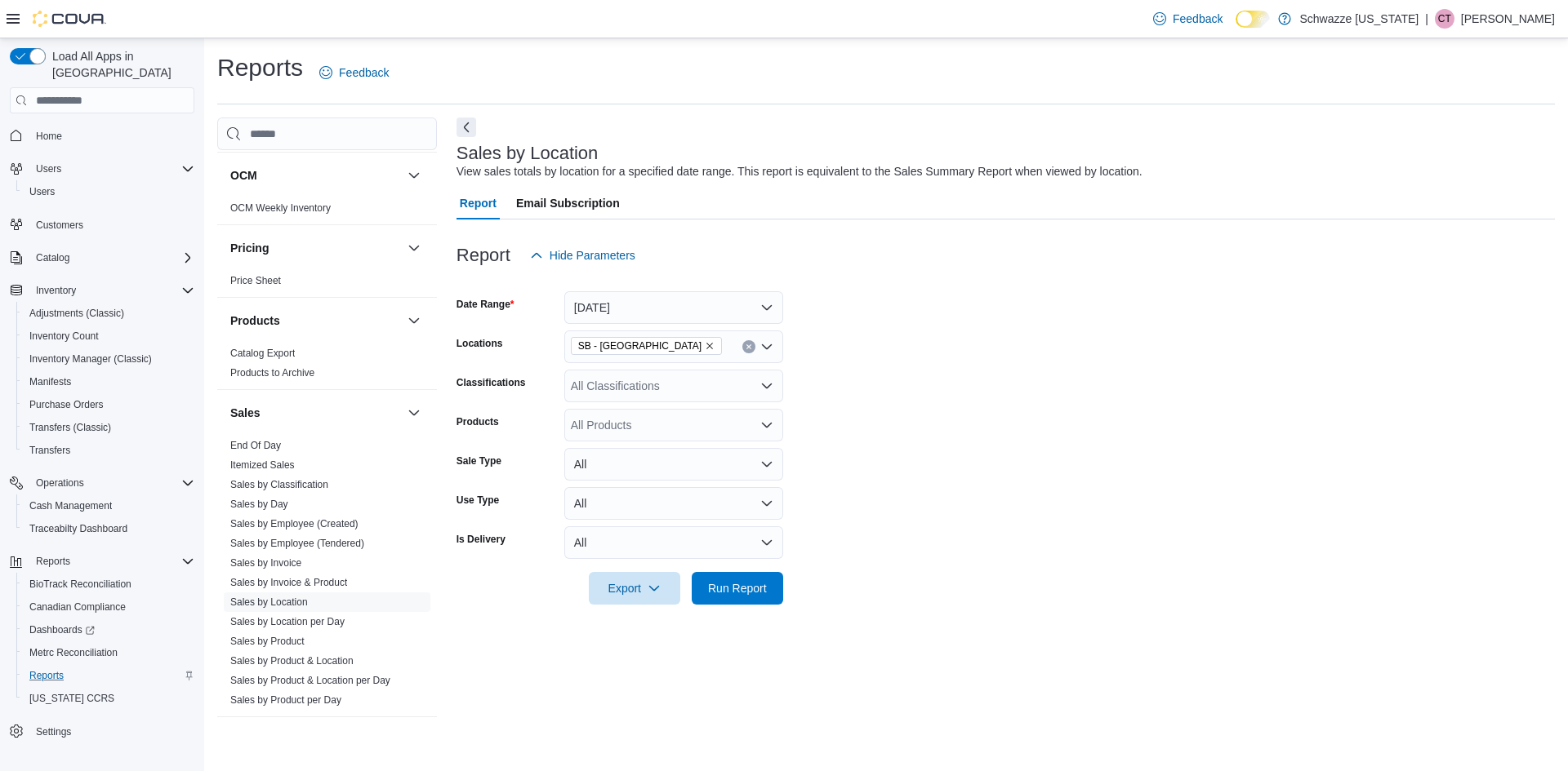
click at [633, 386] on div "All Classifications" at bounding box center [673, 386] width 219 height 33
click at [867, 483] on form "Date Range [DATE] Locations SB - [GEOGRAPHIC_DATA] Classifications All Classifi…" at bounding box center [1005, 439] width 1098 height 333
click at [300, 540] on link "Sales by Employee (Tendered)" at bounding box center [297, 543] width 134 height 11
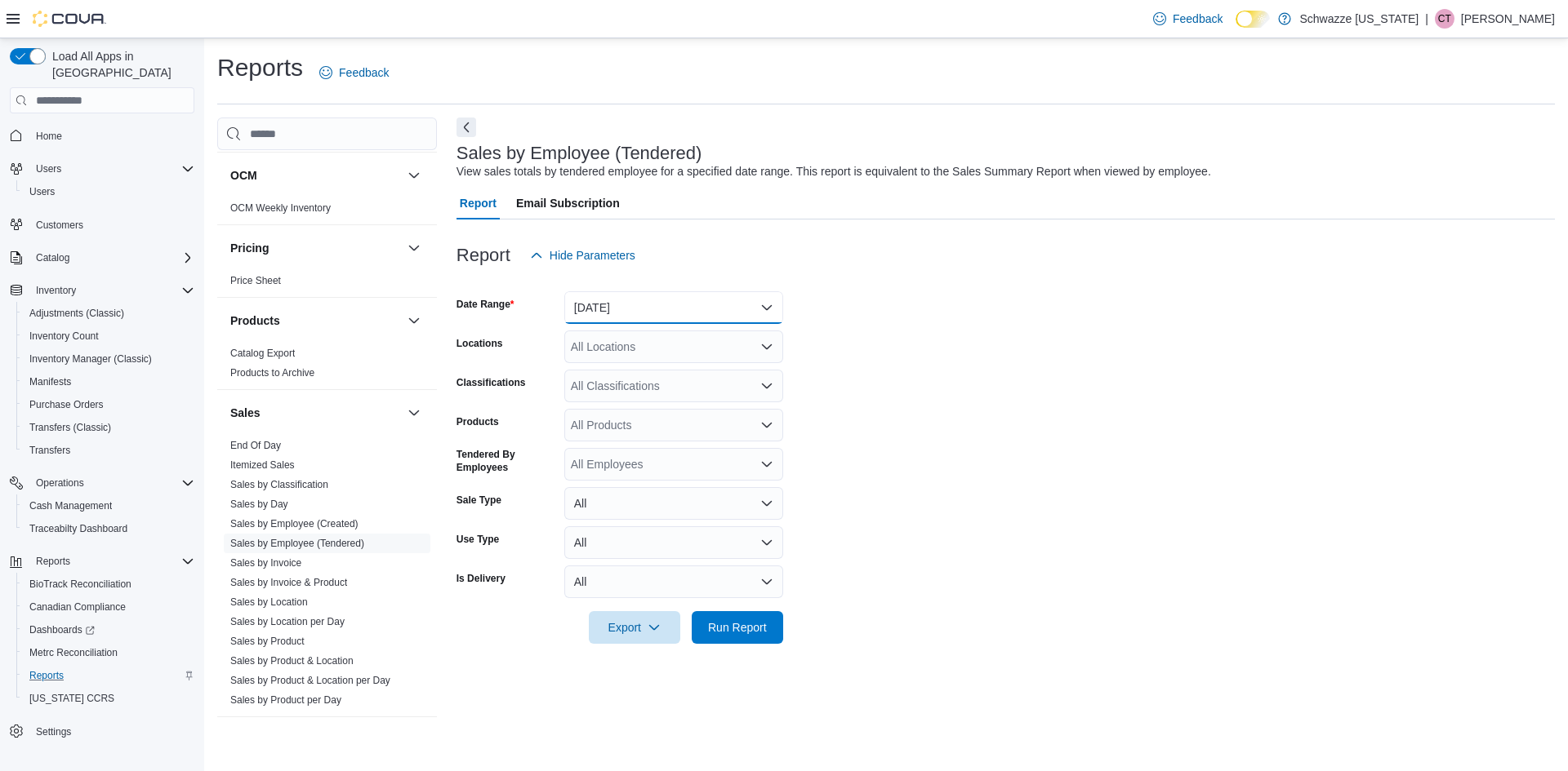
click at [644, 311] on button "[DATE]" at bounding box center [673, 308] width 219 height 33
click at [621, 369] on span "[DATE]" at bounding box center [683, 373] width 186 height 19
click at [629, 350] on div "All Locations" at bounding box center [673, 347] width 219 height 33
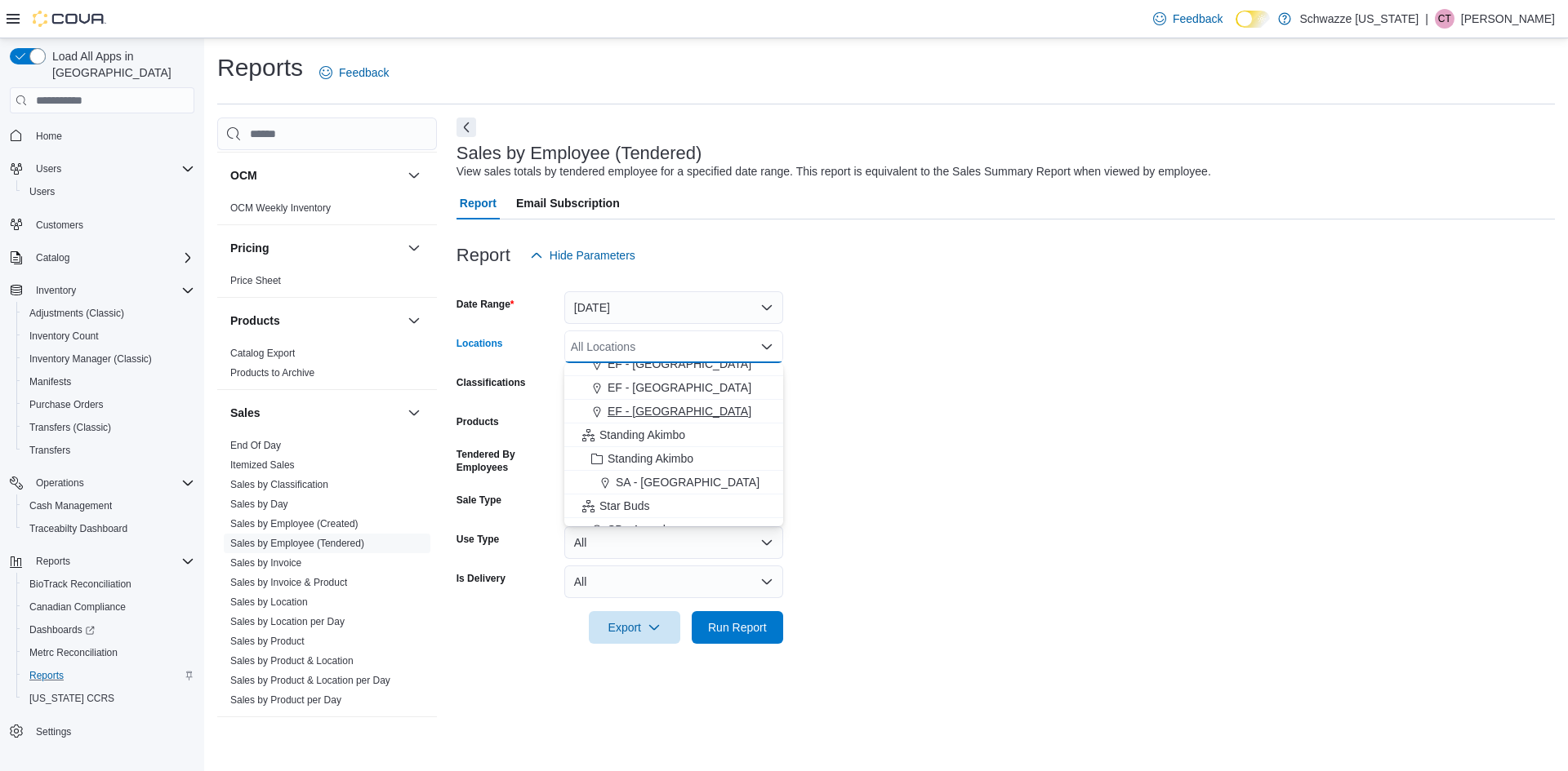
scroll to position [244, 0]
click at [680, 461] on div "SB - [GEOGRAPHIC_DATA]" at bounding box center [674, 462] width 200 height 16
click at [520, 425] on div "Products" at bounding box center [506, 426] width 102 height 33
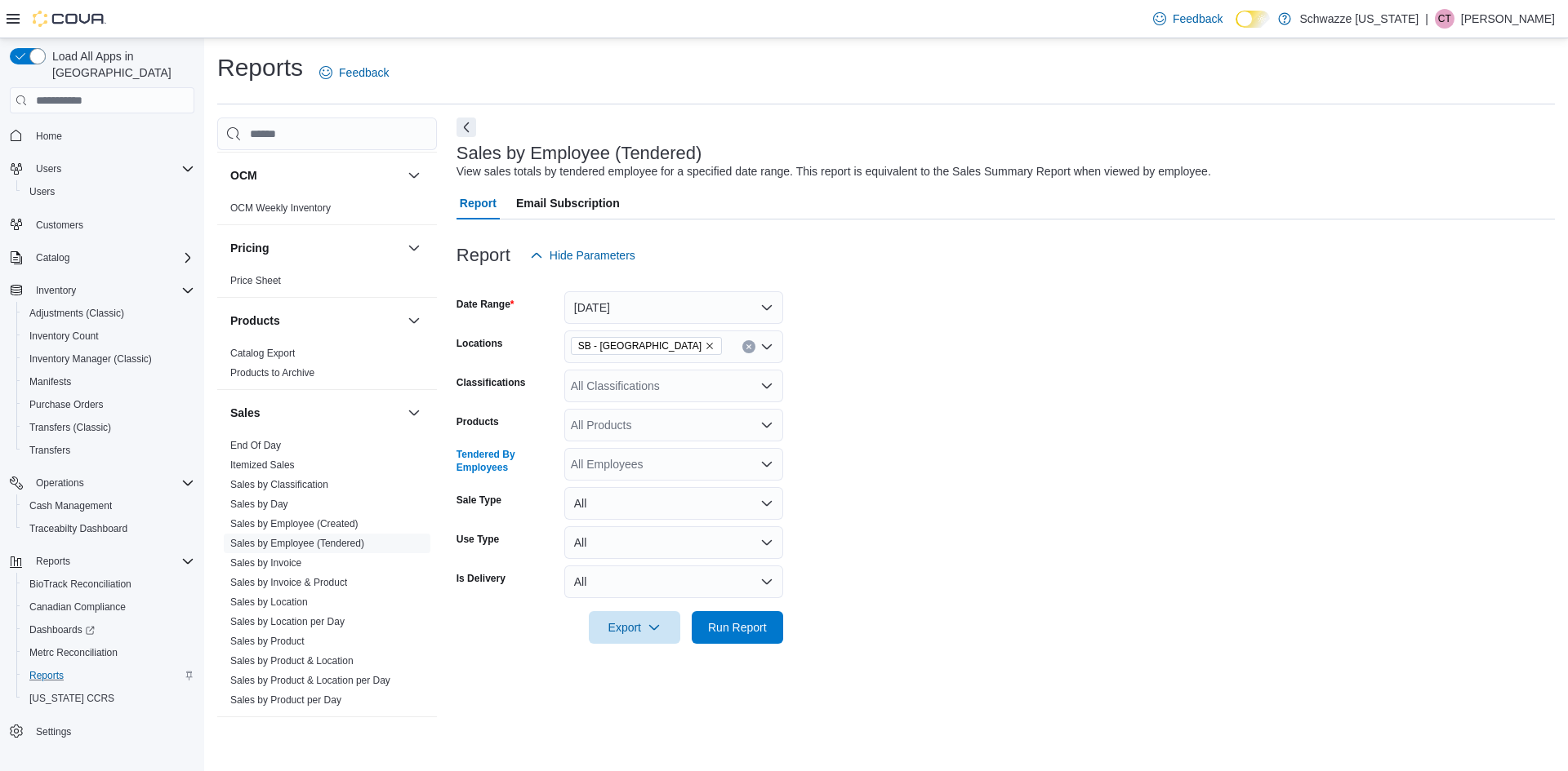
click at [662, 461] on div "All Employees" at bounding box center [673, 464] width 219 height 33
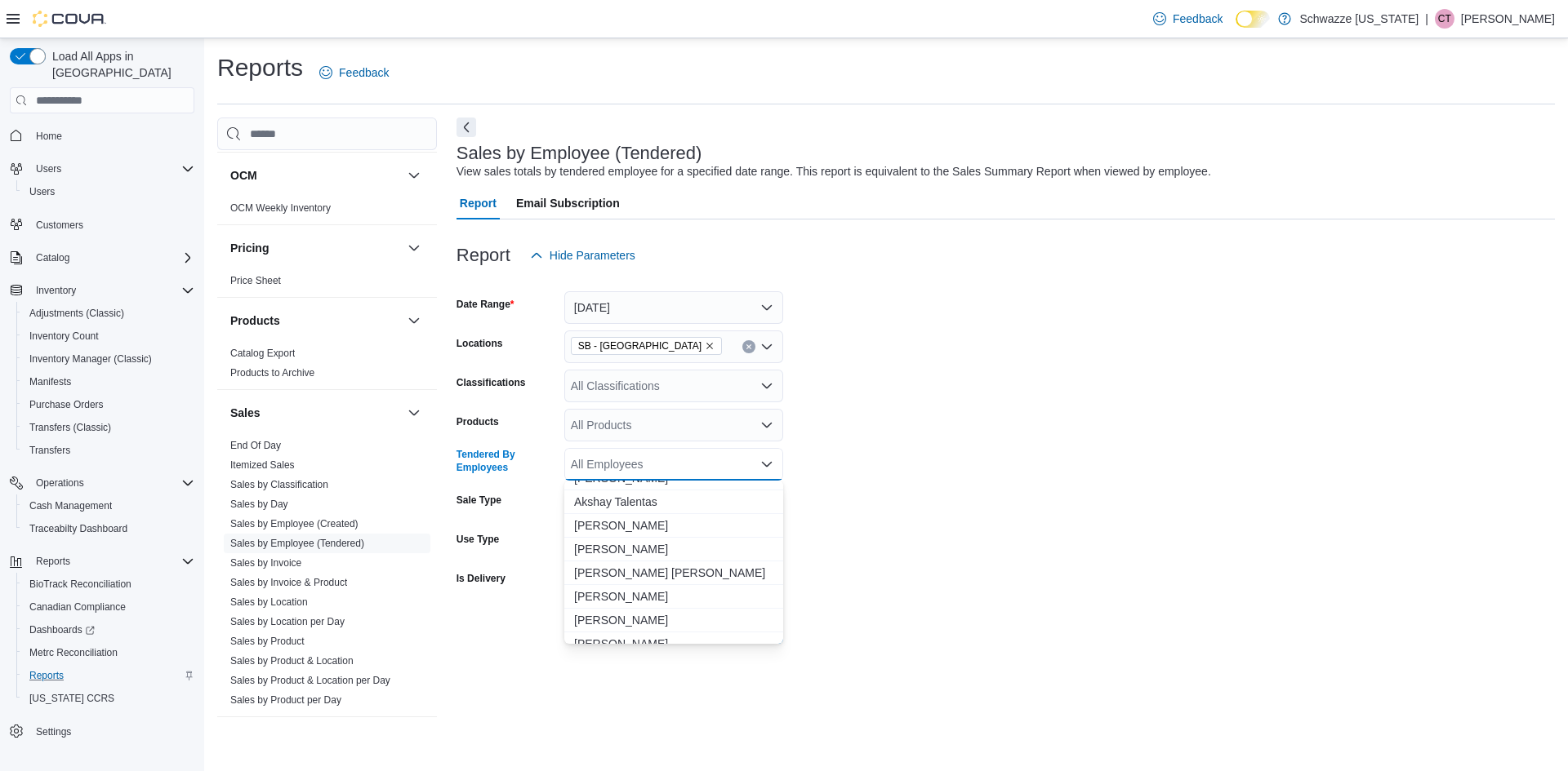
scroll to position [327, 0]
type input "**"
click at [653, 505] on span "[PERSON_NAME]" at bounding box center [674, 497] width 200 height 16
click at [666, 464] on icon "Remove Donavon Gardner from selection in this group" at bounding box center [667, 463] width 6 height 6
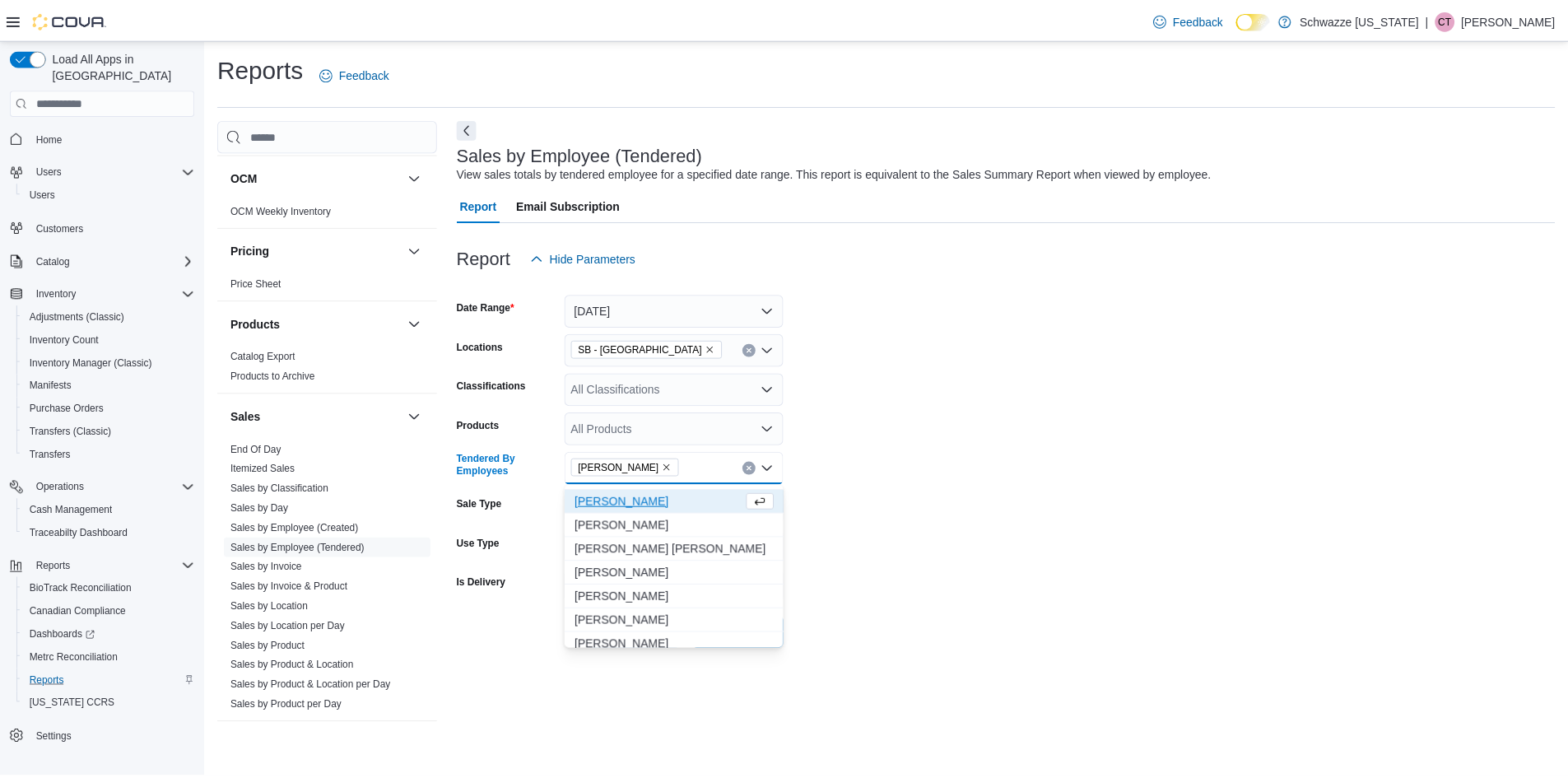
scroll to position [0, 0]
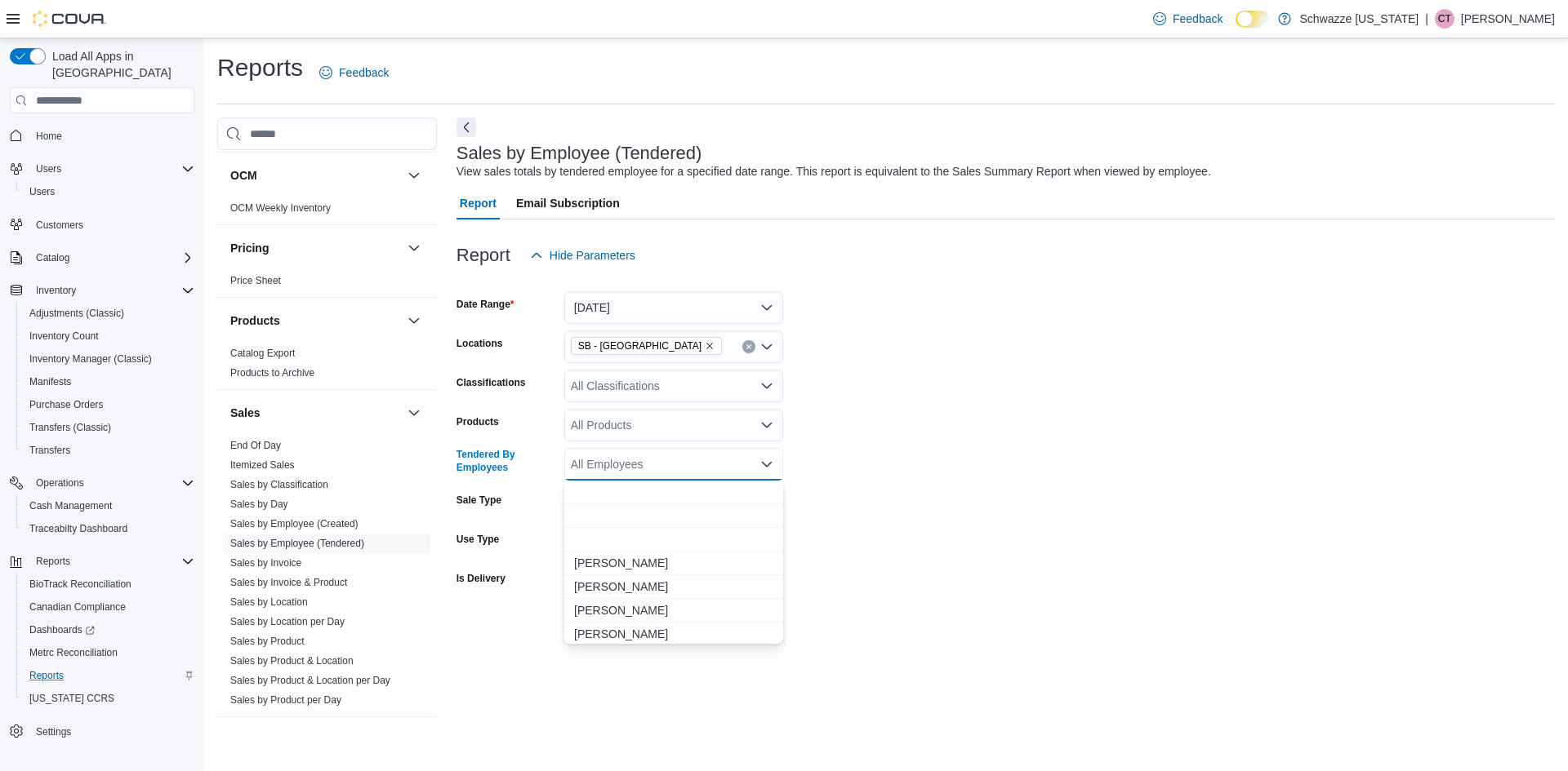
click at [667, 462] on div "All Employees Combo box. Selected. Combo box input. All Employees. Type some te…" at bounding box center [673, 464] width 219 height 33
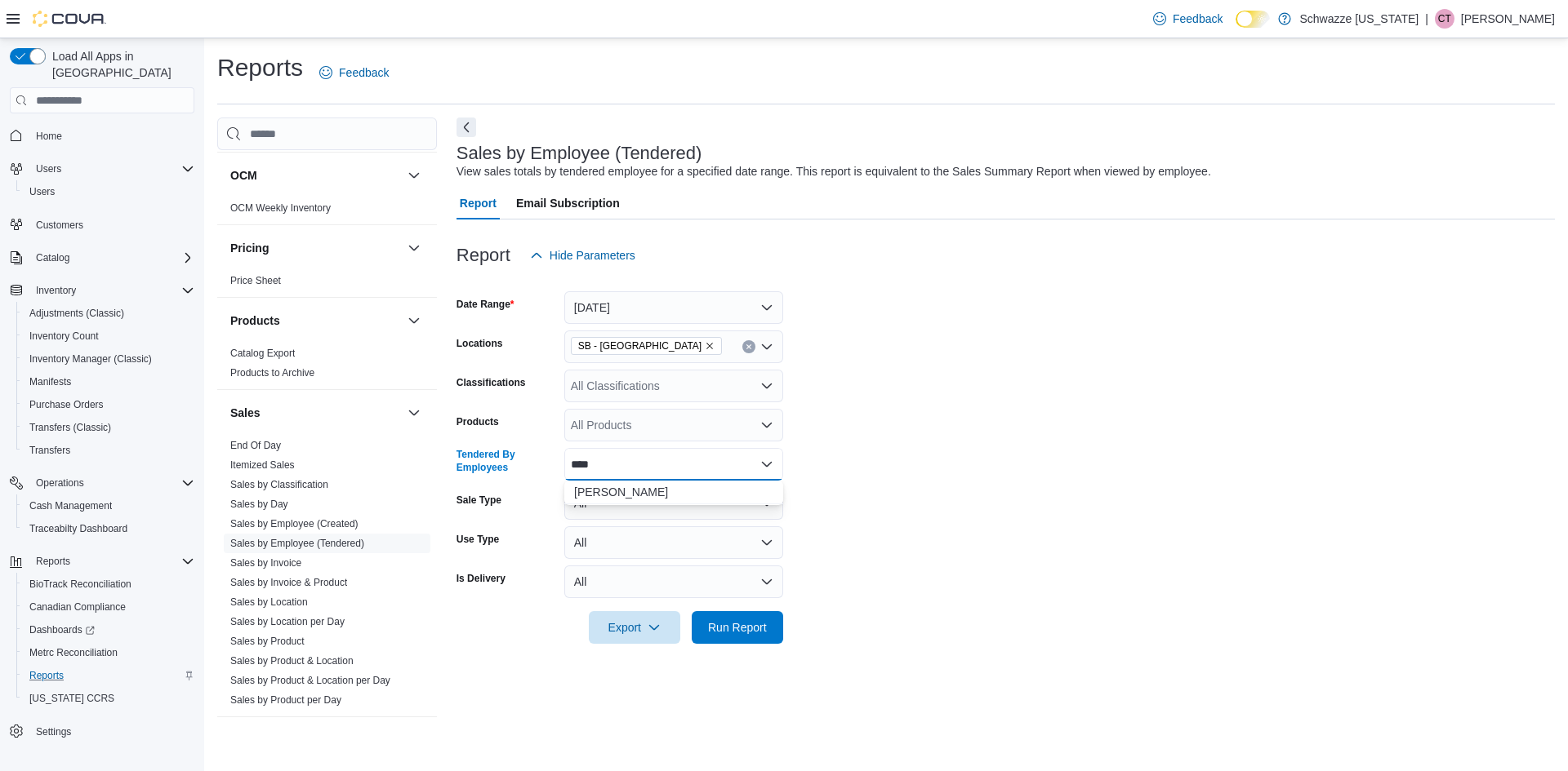
type input "****"
click at [659, 480] on div "**** Combo box. Selected. gabb. Selected. Combo box input. All Employees. Type …" at bounding box center [673, 464] width 219 height 33
click at [615, 495] on span "[PERSON_NAME]" at bounding box center [674, 493] width 200 height 16
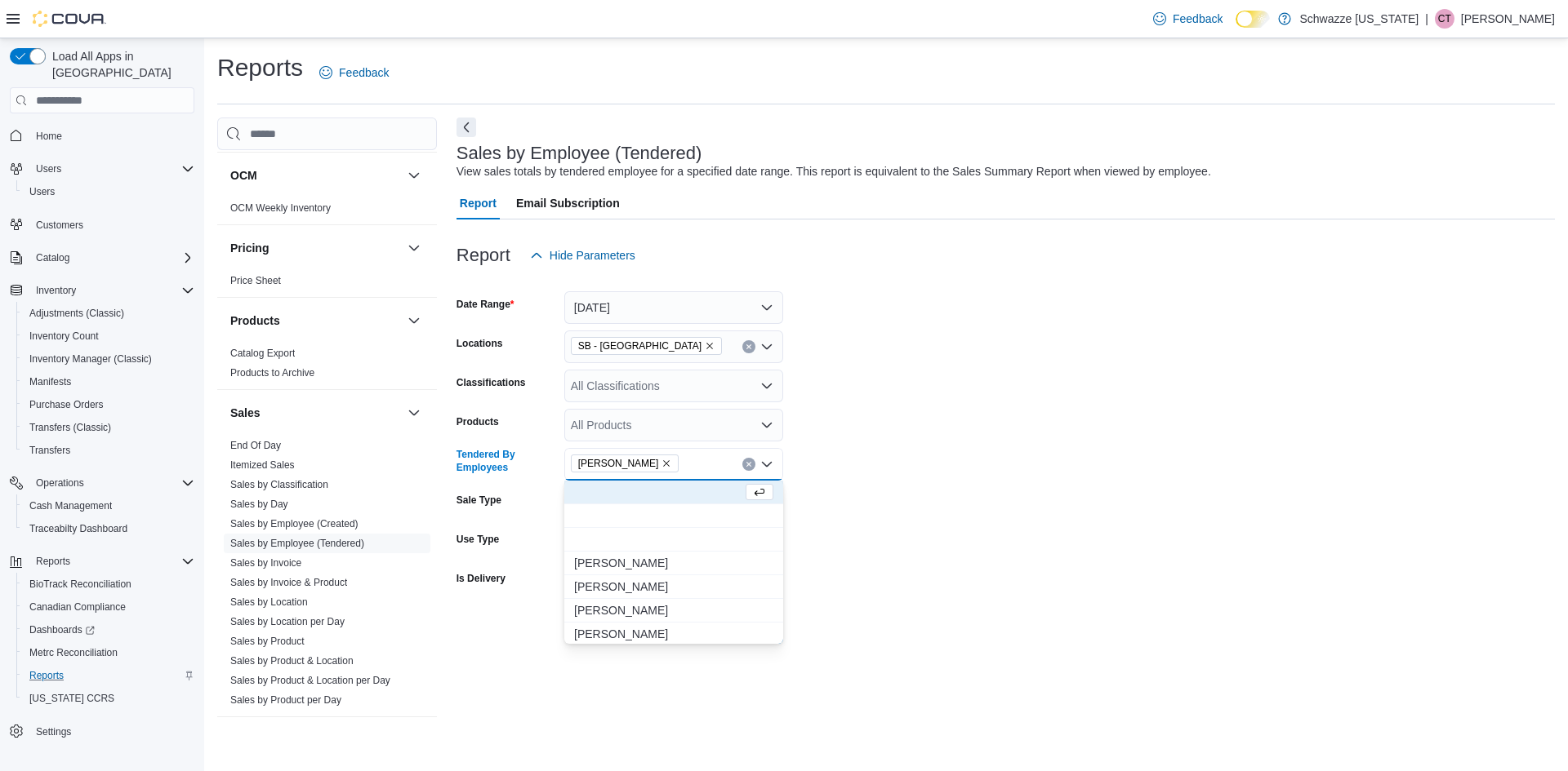
click at [937, 610] on div at bounding box center [1005, 604] width 1098 height 13
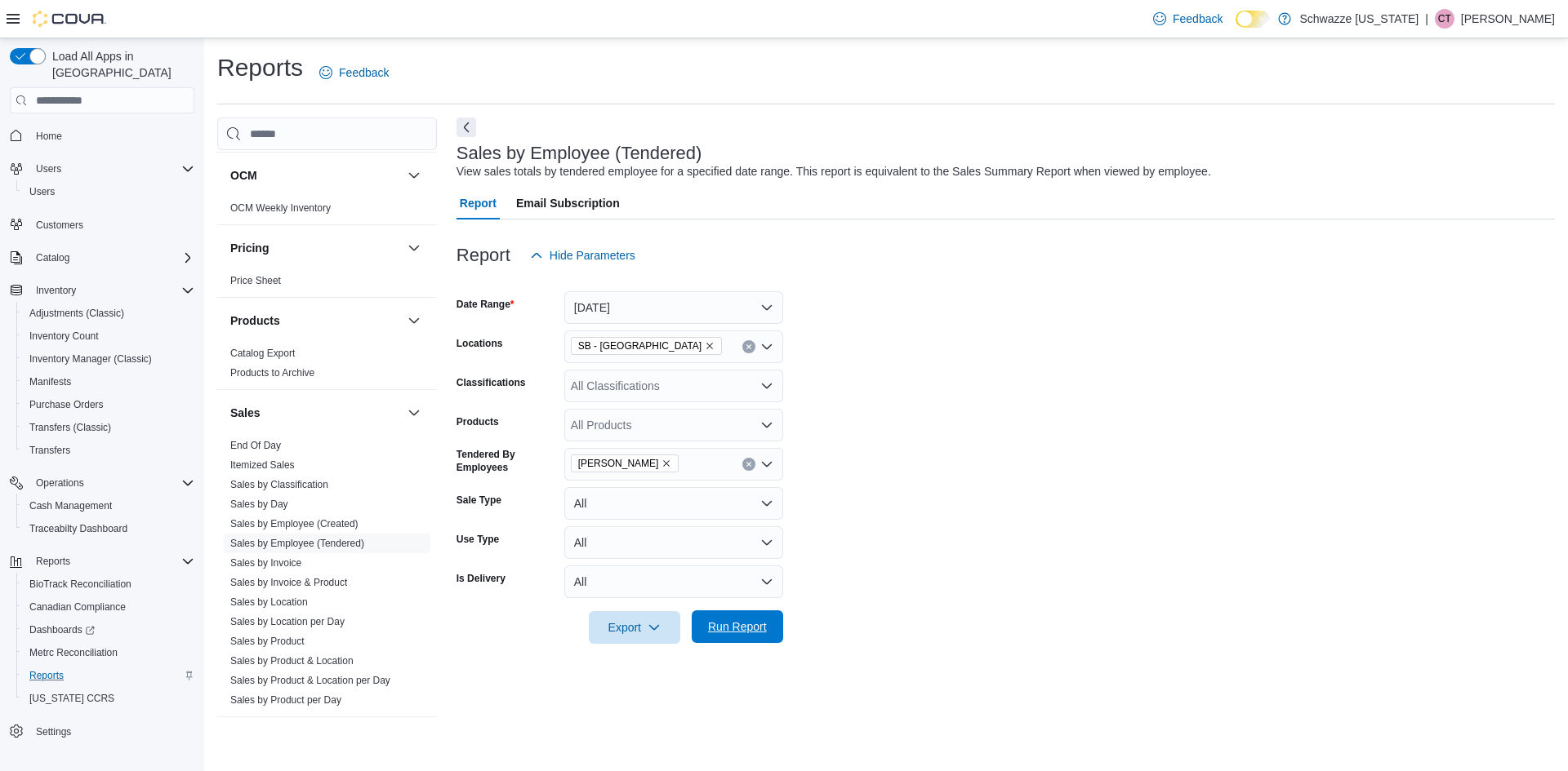
click at [768, 626] on span "Run Report" at bounding box center [737, 627] width 71 height 33
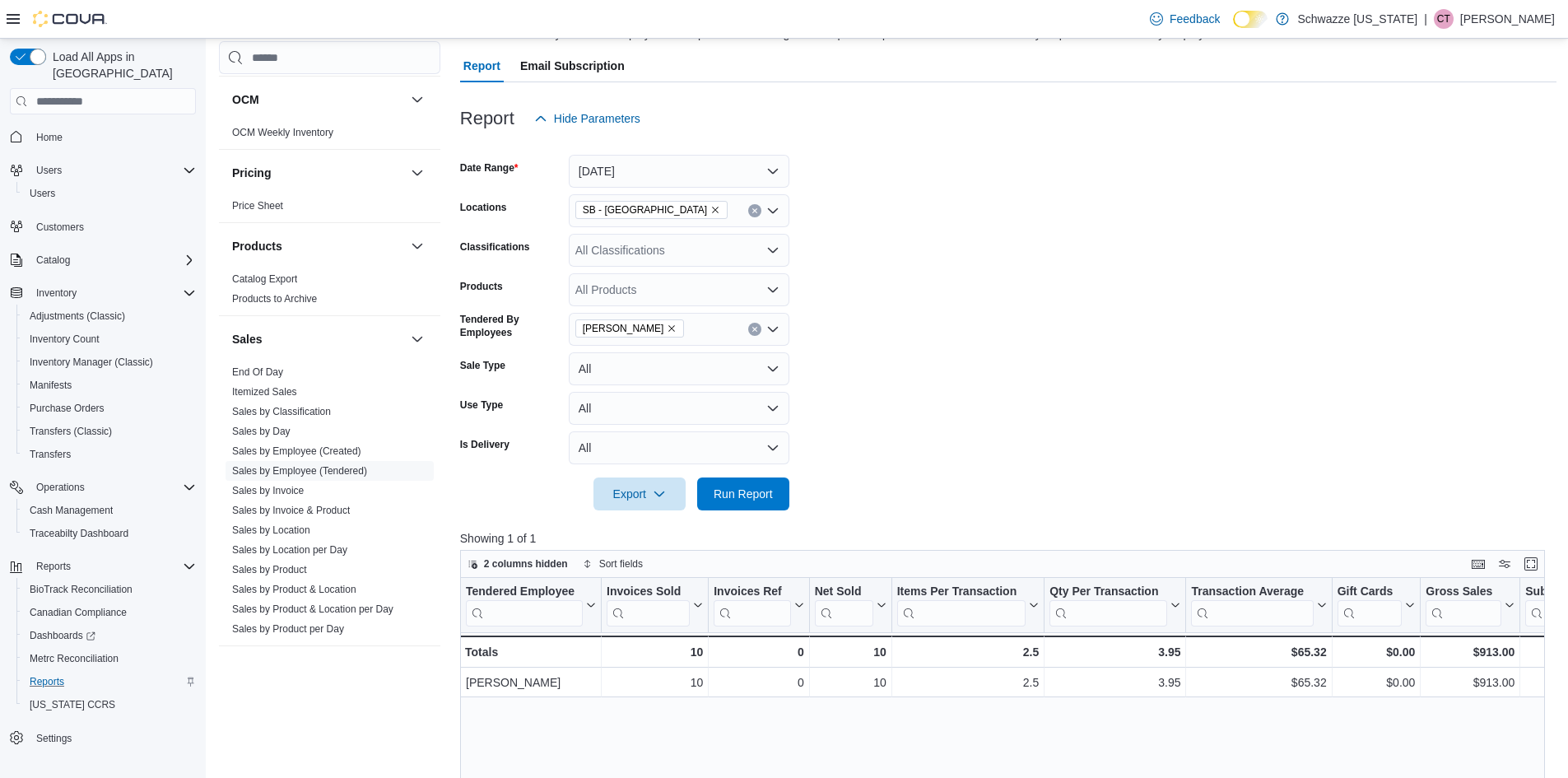
scroll to position [164, 0]
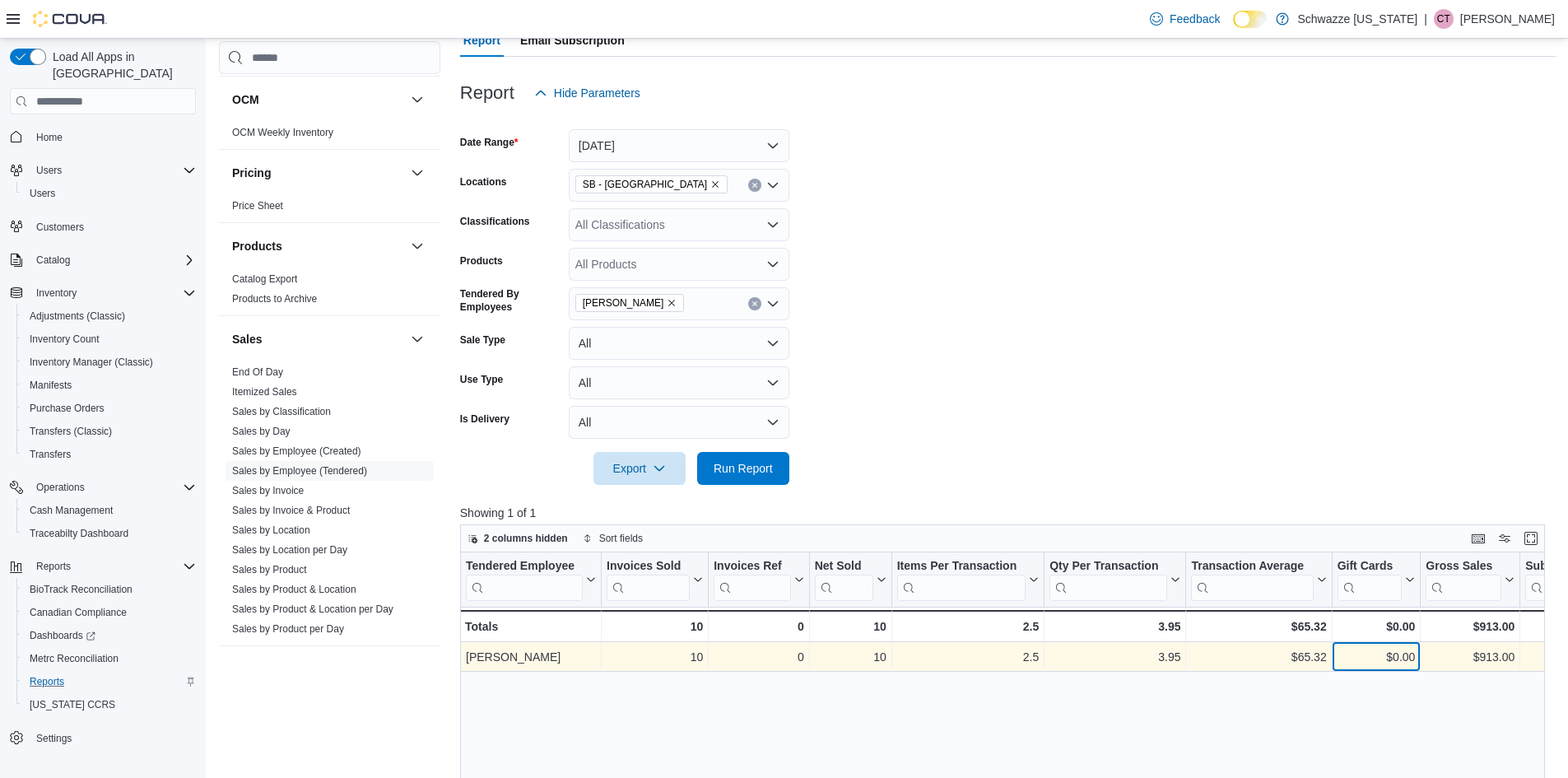
click at [1405, 661] on div "$0.00" at bounding box center [1376, 657] width 78 height 19
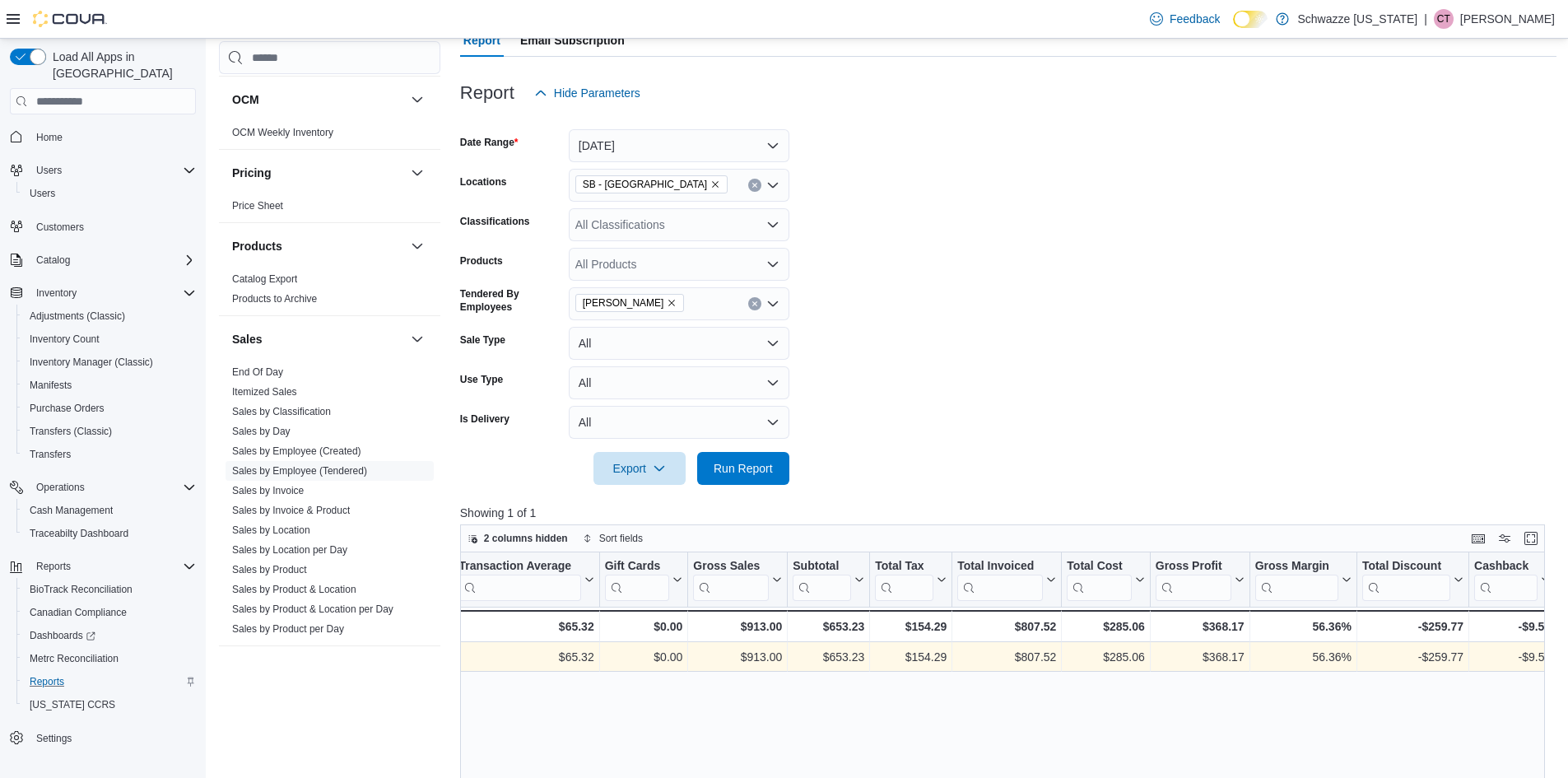
scroll to position [0, 883]
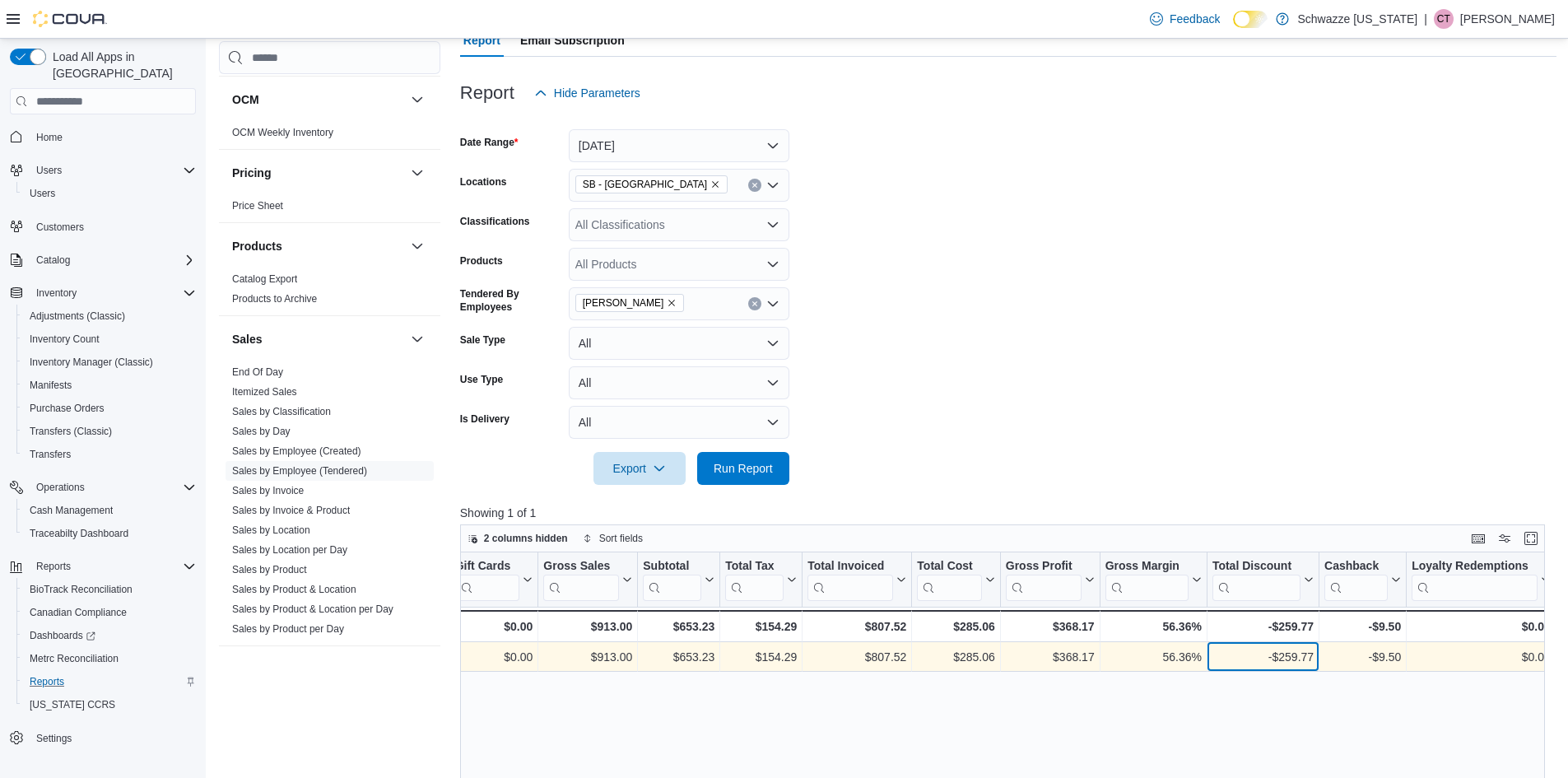
click at [1259, 662] on div "-$259.77" at bounding box center [1263, 657] width 102 height 19
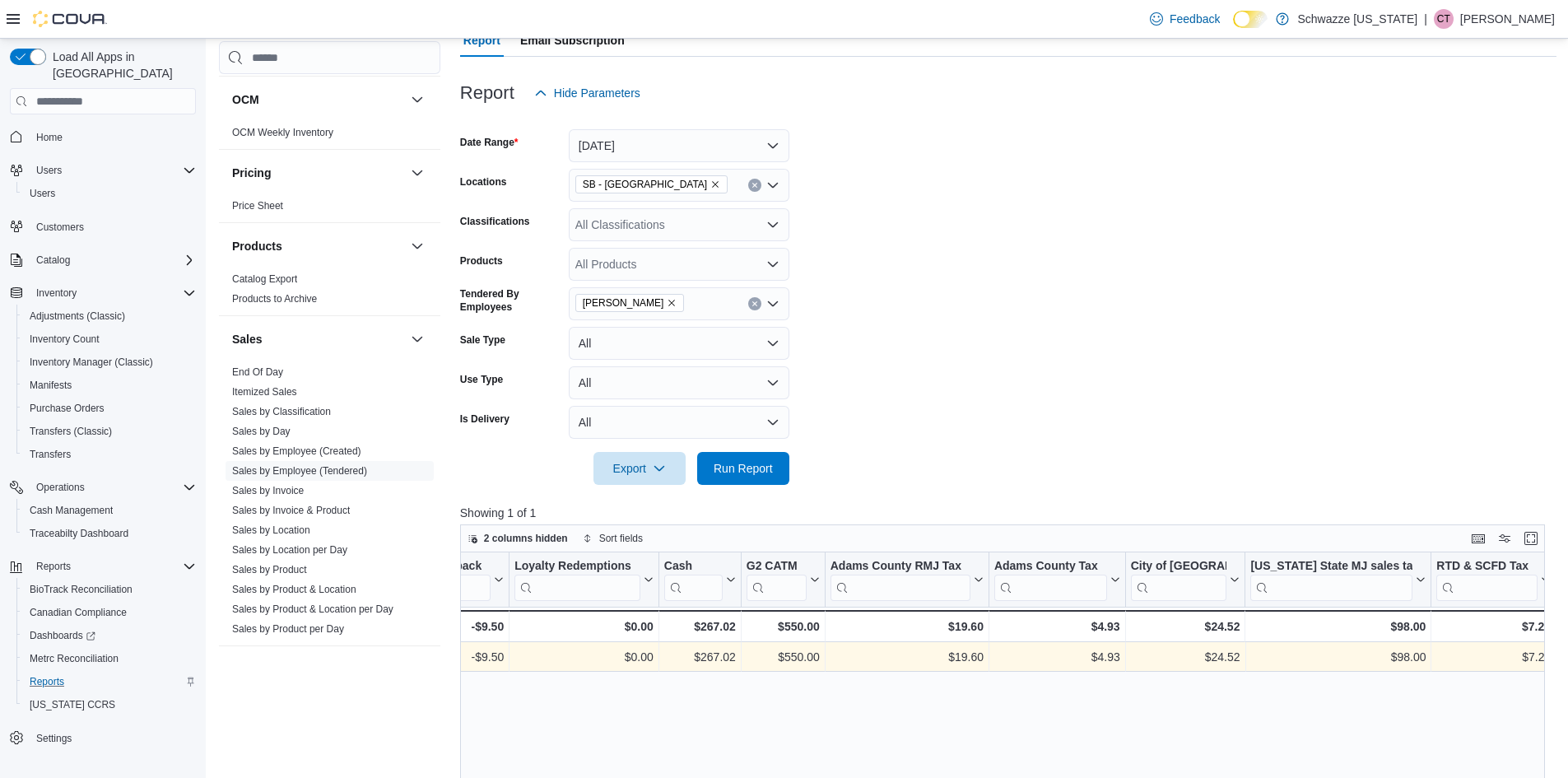
scroll to position [0, 1863]
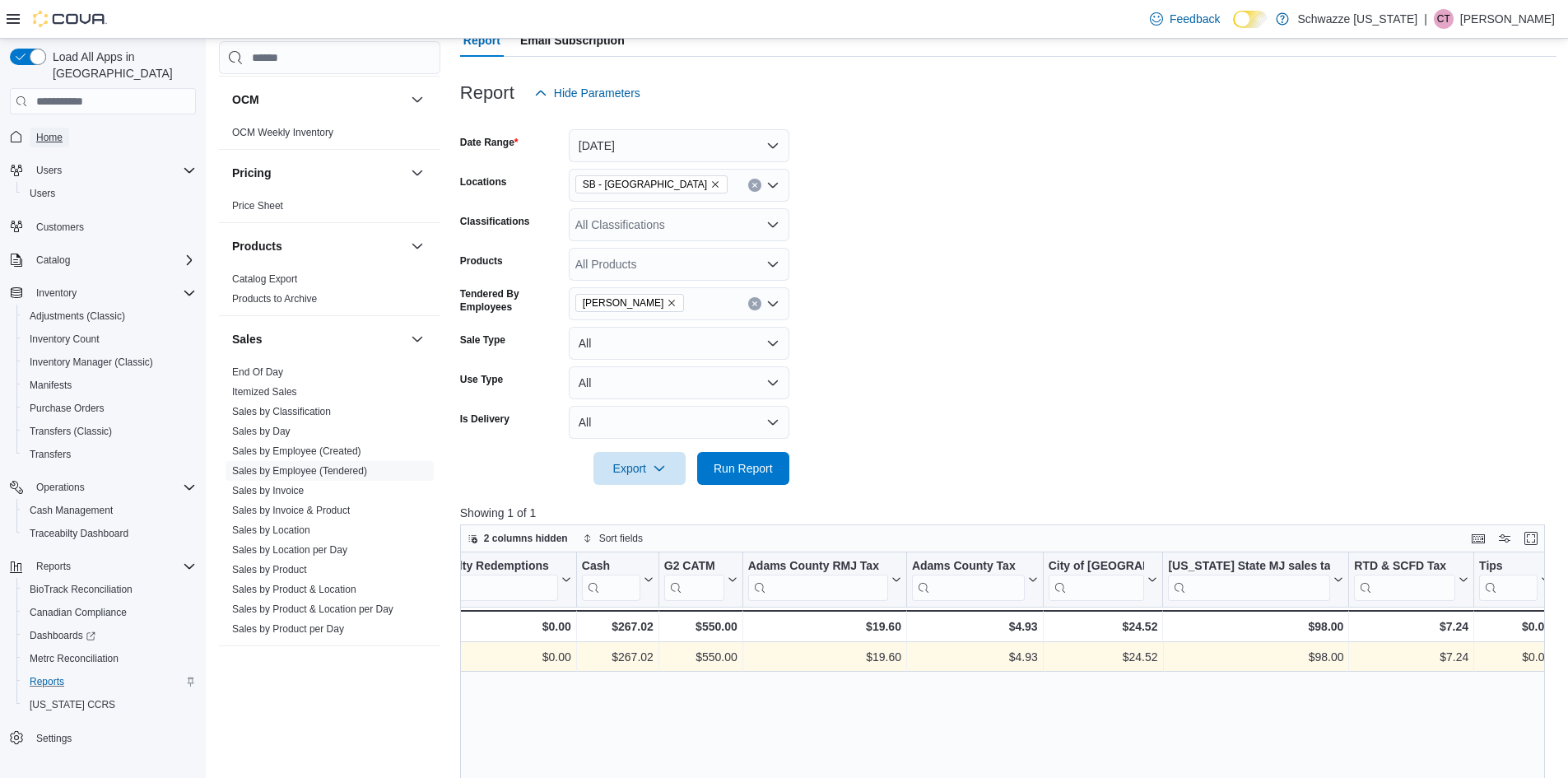
click at [49, 131] on span "Home" at bounding box center [49, 138] width 27 height 13
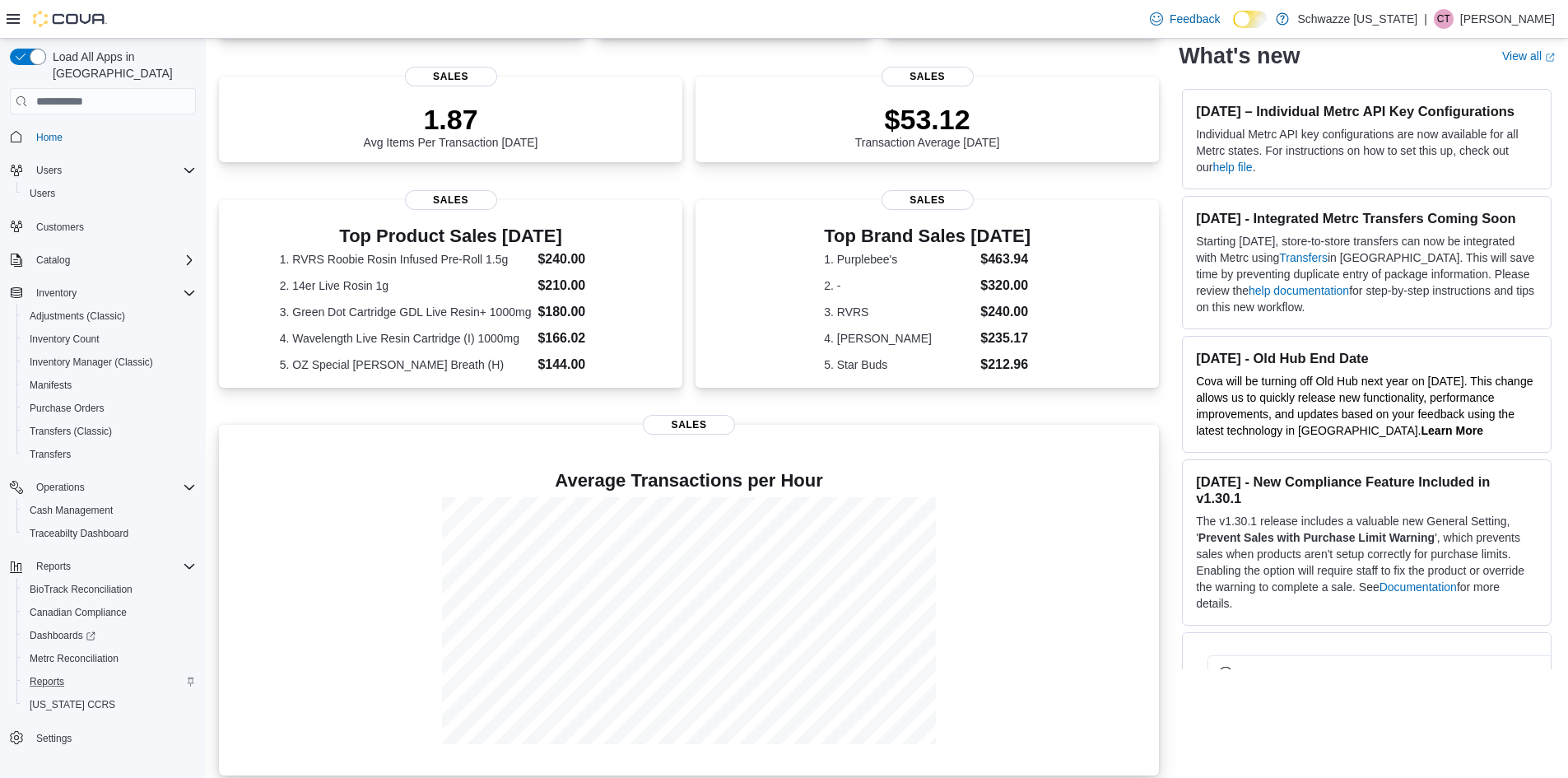
scroll to position [375, 0]
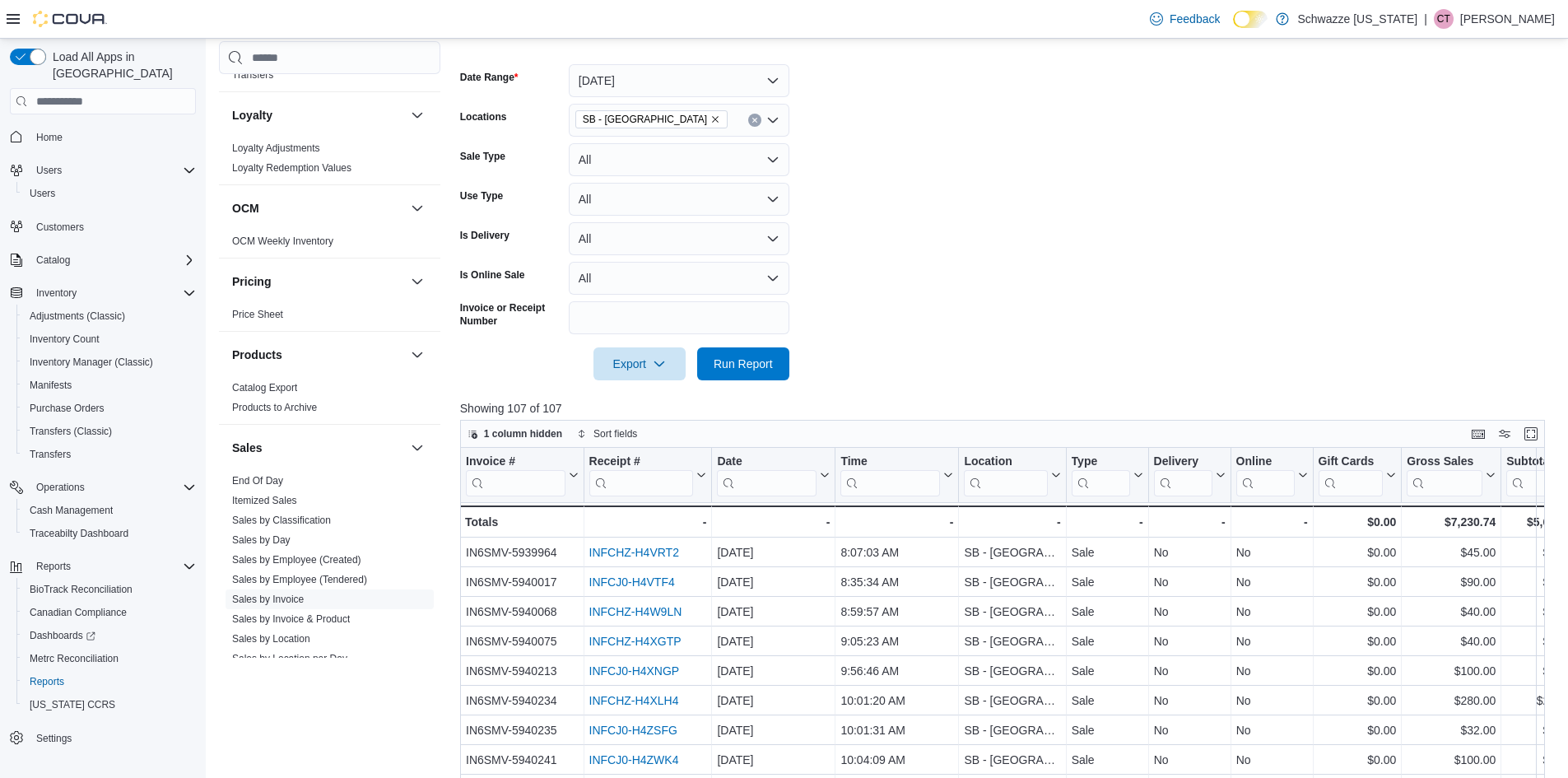
scroll to position [823, 0]
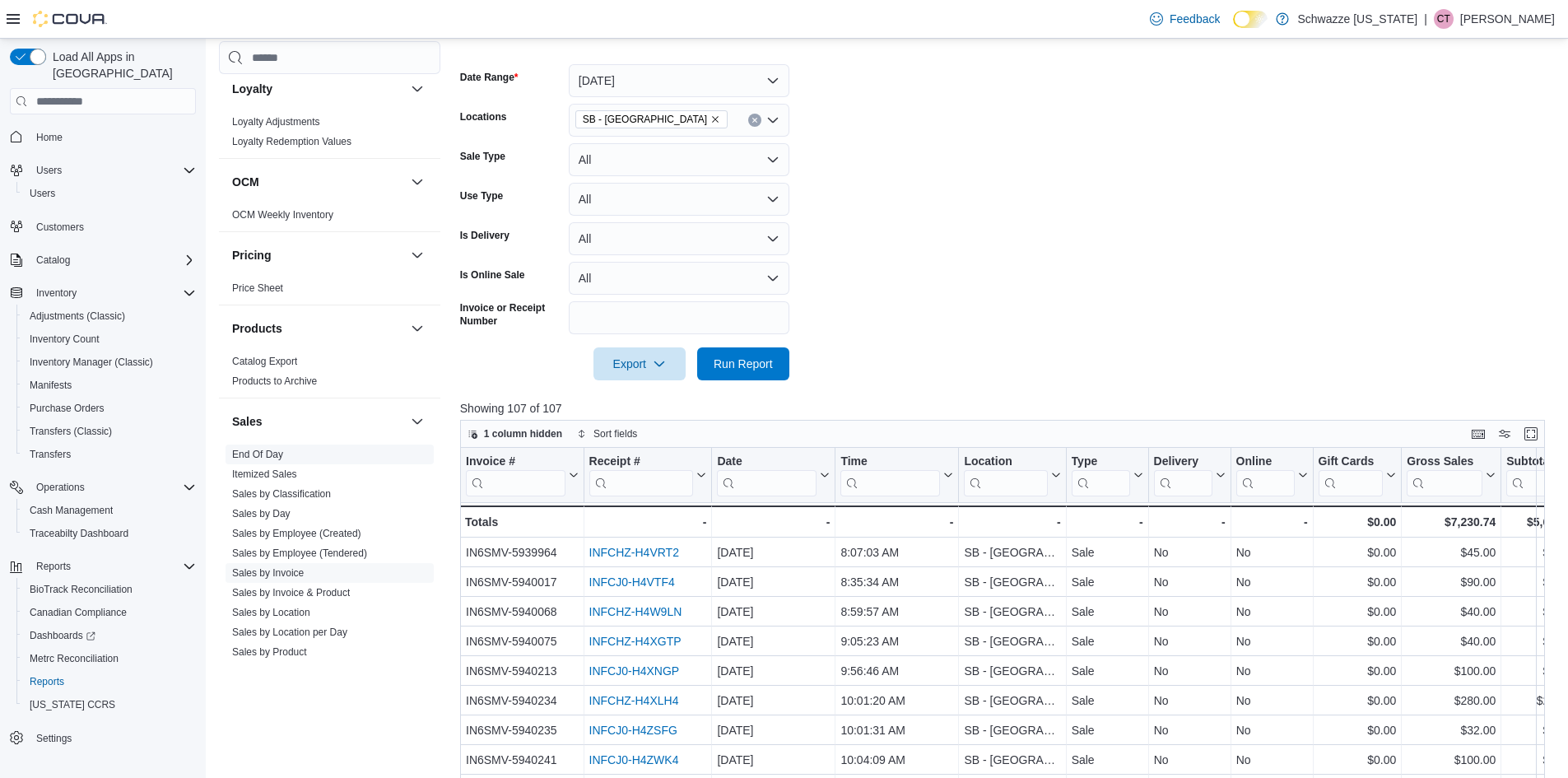
click at [269, 456] on link "End Of Day" at bounding box center [257, 455] width 51 height 11
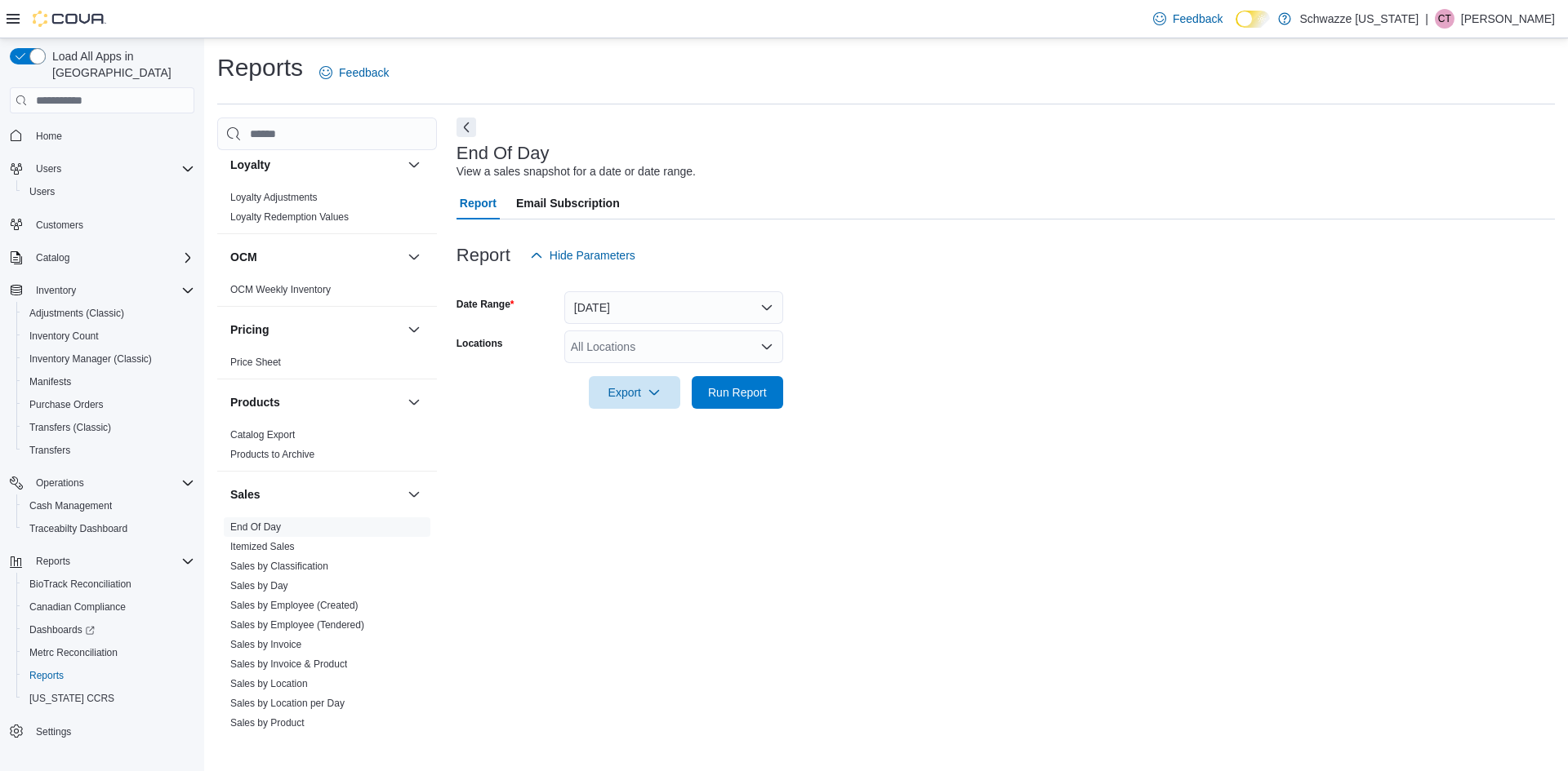
click at [598, 354] on div "All Locations" at bounding box center [673, 347] width 219 height 33
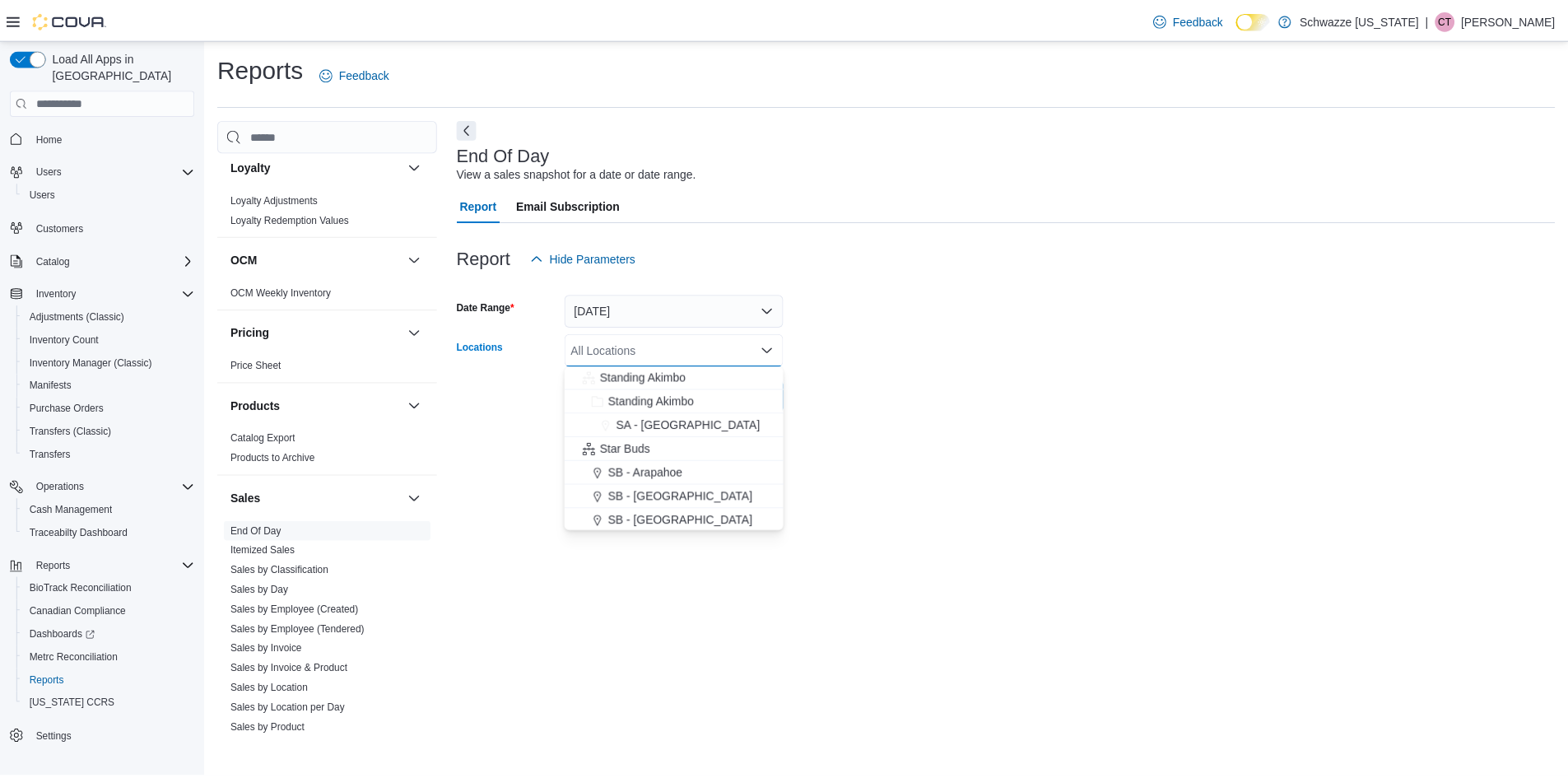
scroll to position [330, 0]
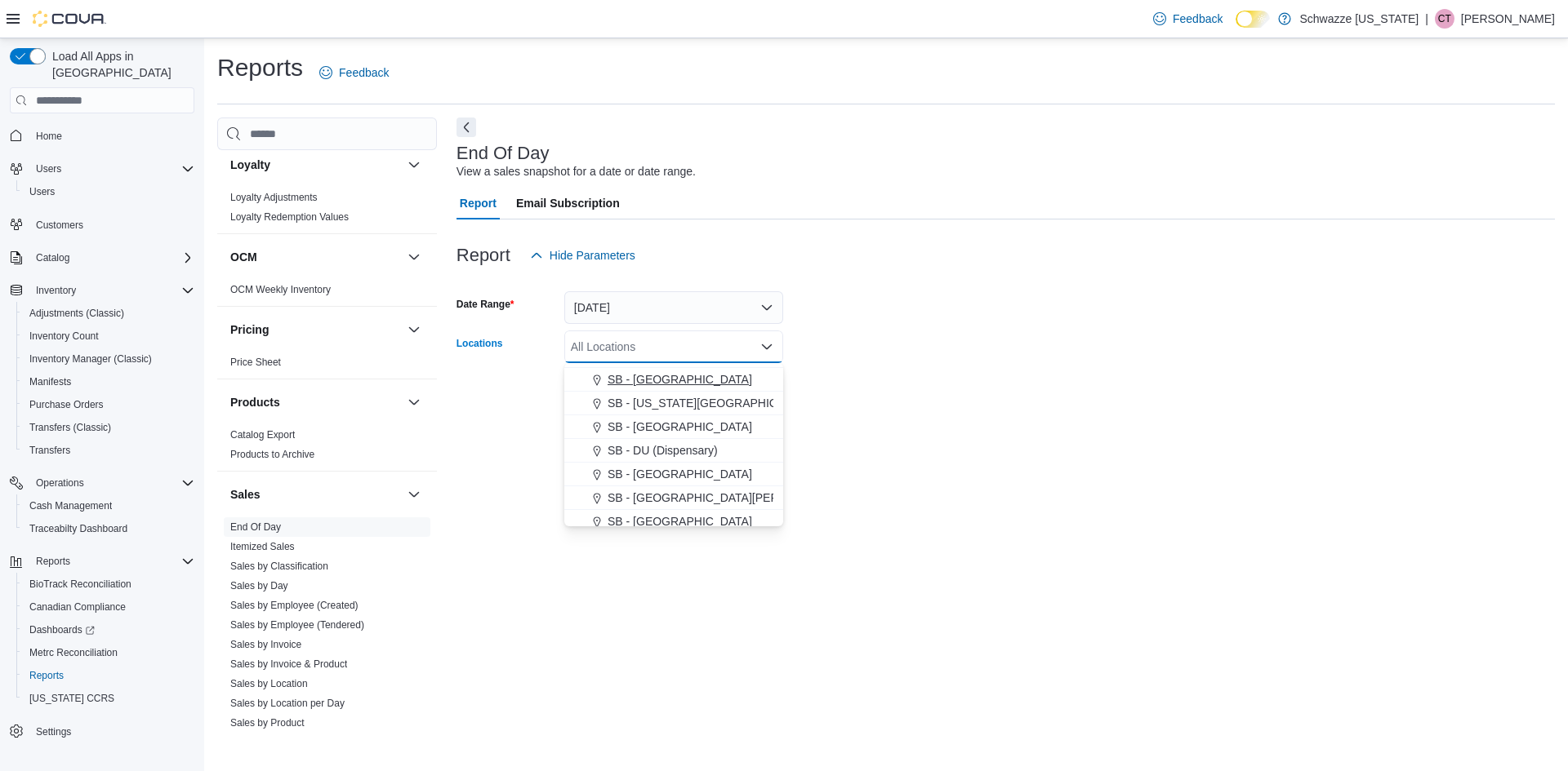
click at [675, 378] on span "SB - [GEOGRAPHIC_DATA]" at bounding box center [680, 380] width 145 height 16
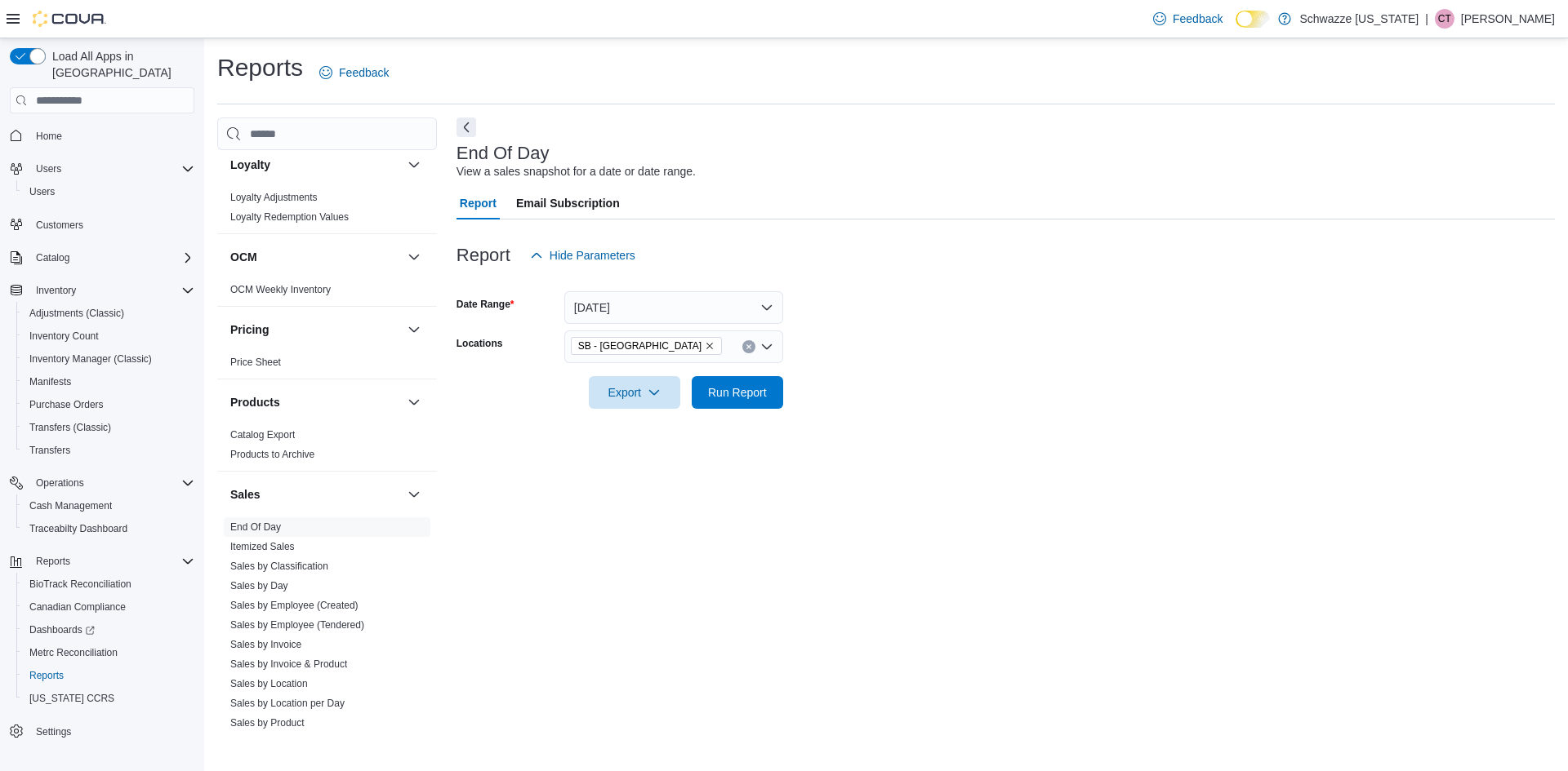
click at [1078, 418] on div at bounding box center [1005, 418] width 1098 height 19
click at [769, 402] on span "Run Report" at bounding box center [737, 392] width 71 height 33
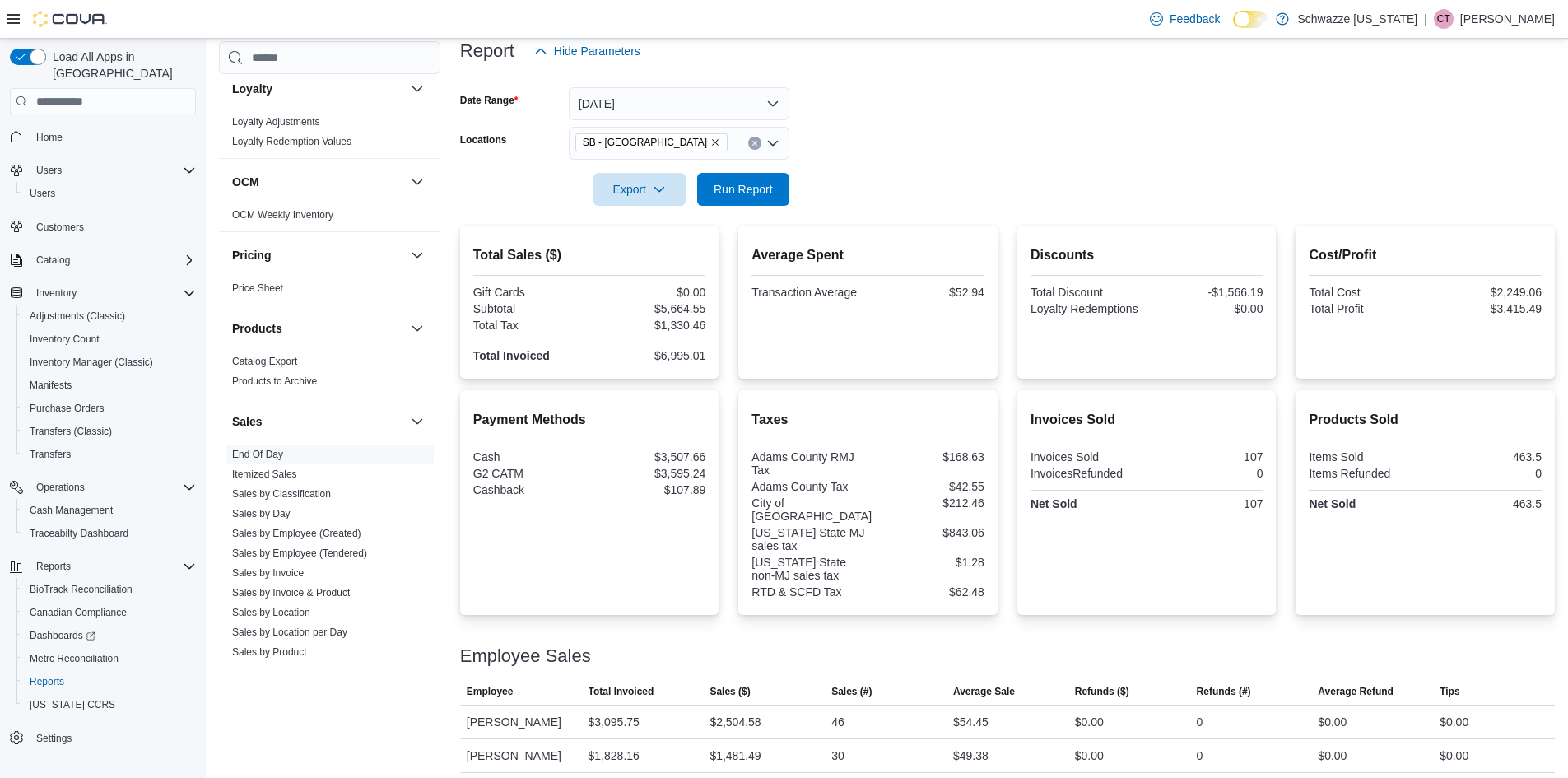
scroll to position [247, 0]
